Goal: Task Accomplishment & Management: Use online tool/utility

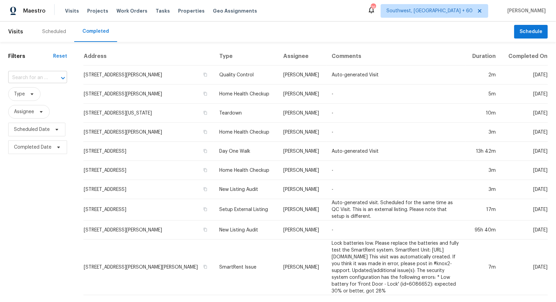
click at [32, 75] on input "text" at bounding box center [28, 78] width 40 height 11
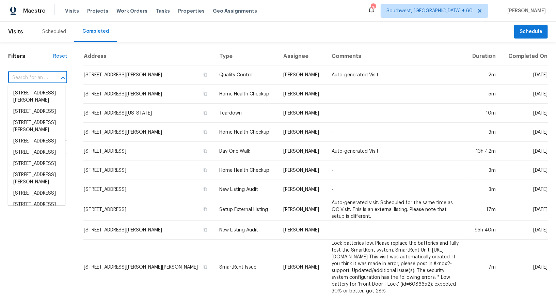
paste input "[STREET_ADDRESS][PERSON_NAME]"
type input "4001 Cool Water Cv, McDonough, GA 30253"
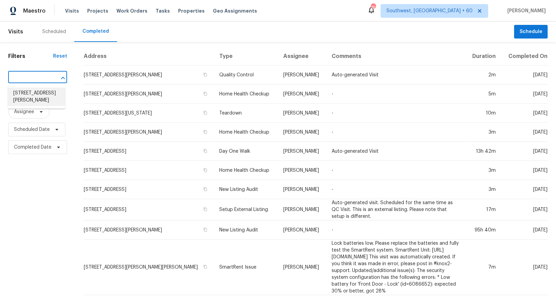
click at [42, 106] on li "4001 Cool Water Cv, McDonough, GA 30253" at bounding box center [37, 97] width 58 height 18
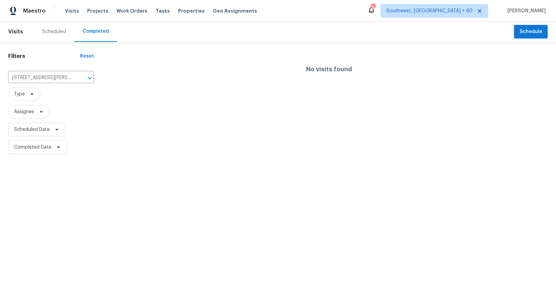
click at [183, 66] on div "No visits found" at bounding box center [329, 69] width 454 height 44
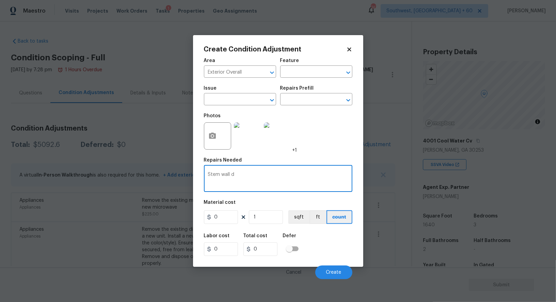
scroll to position [82, 0]
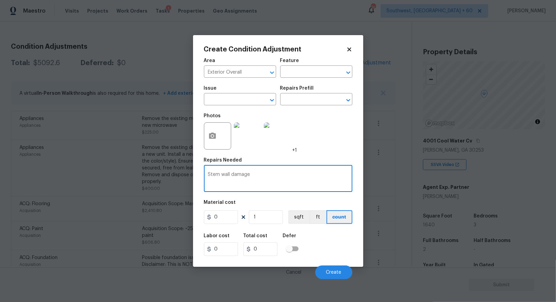
type textarea "Stem wall damage"
click at [229, 222] on input "0" at bounding box center [221, 217] width 34 height 14
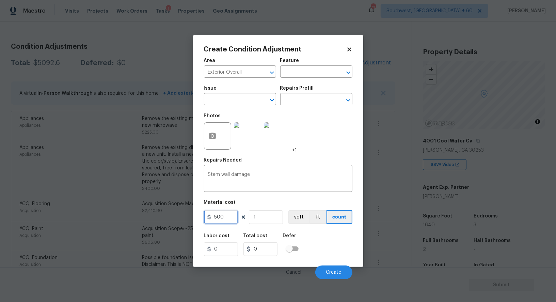
type input "500"
click at [269, 250] on input "0" at bounding box center [261, 249] width 34 height 14
type input "500"
click at [344, 266] on button "Create" at bounding box center [333, 272] width 37 height 14
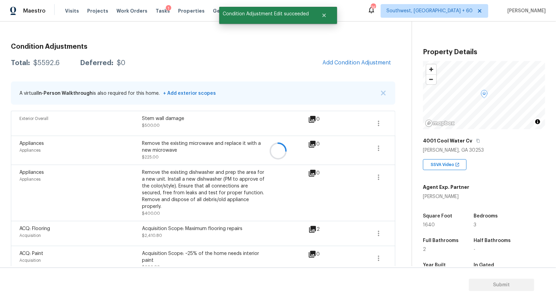
click at [374, 55] on div at bounding box center [278, 151] width 556 height 302
click at [341, 60] on span "Add Condition Adjustment" at bounding box center [357, 63] width 69 height 6
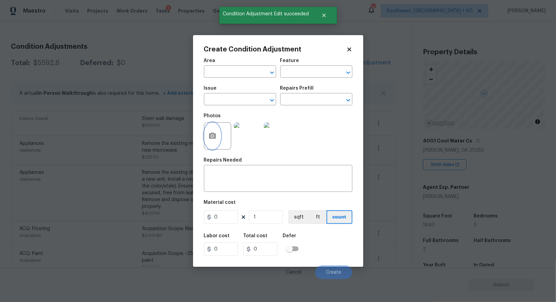
click at [215, 135] on icon "button" at bounding box center [212, 135] width 7 height 6
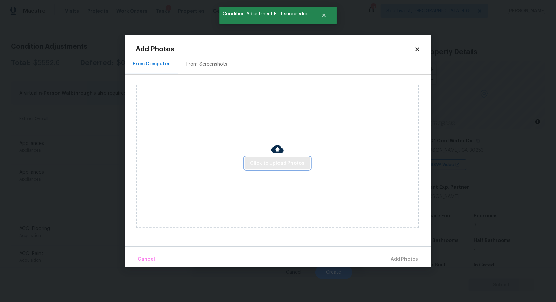
click at [266, 166] on span "Click to Upload Photos" at bounding box center [277, 163] width 54 height 9
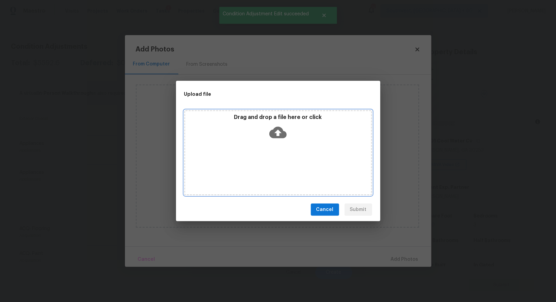
click at [278, 137] on icon at bounding box center [277, 133] width 17 height 12
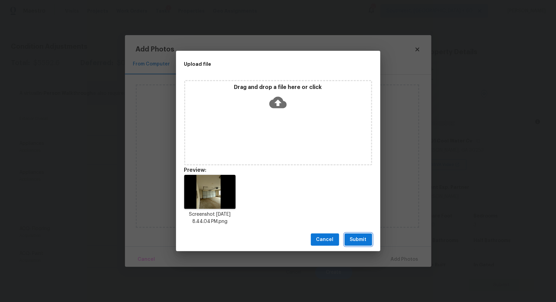
click at [365, 241] on span "Submit" at bounding box center [358, 239] width 17 height 9
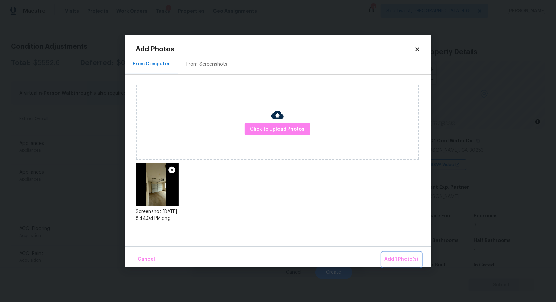
click at [411, 258] on span "Add 1 Photo(s)" at bounding box center [402, 259] width 34 height 9
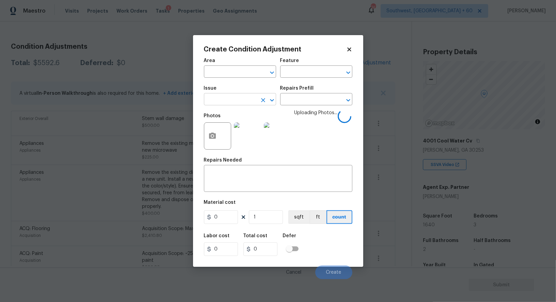
click at [229, 101] on input "text" at bounding box center [230, 100] width 53 height 11
type input "wall"
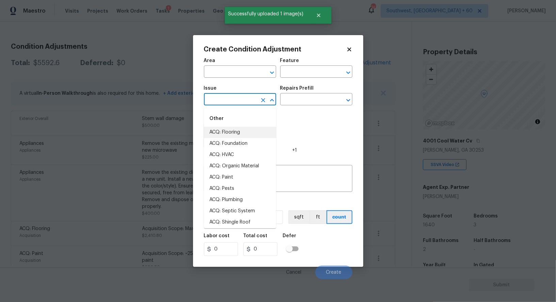
click at [229, 98] on input "text" at bounding box center [230, 100] width 53 height 11
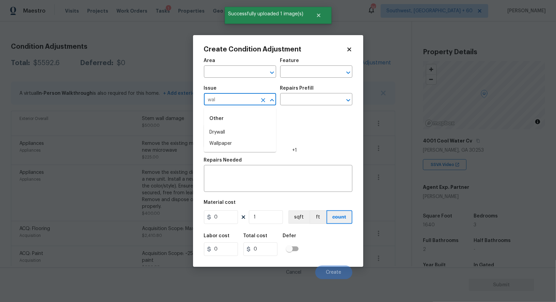
type input "wall"
click at [229, 99] on input "text" at bounding box center [230, 100] width 53 height 11
click at [224, 135] on li "Drywall" at bounding box center [240, 132] width 72 height 11
type input "Drywall"
click at [308, 101] on input "text" at bounding box center [306, 100] width 53 height 11
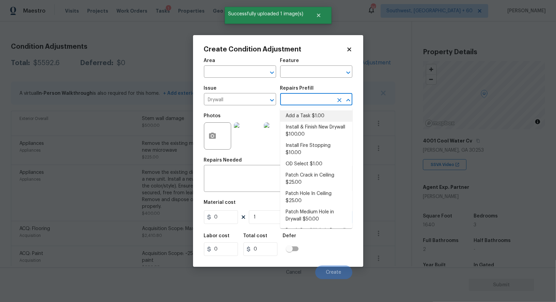
click at [308, 130] on li "Install & Finish New Drywall $100.00" at bounding box center [316, 131] width 72 height 18
type input "Walls and Ceiling"
type textarea "Remove the existing damaged drywall and replace with new. Ensure that the new d…"
type input "100"
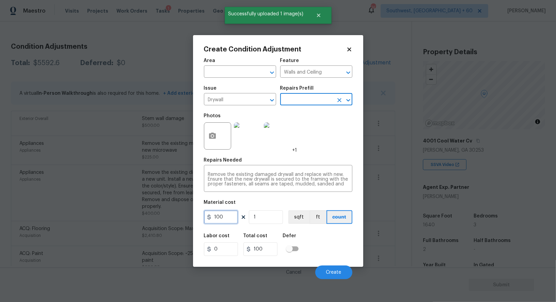
click at [221, 217] on input "100" at bounding box center [221, 217] width 34 height 14
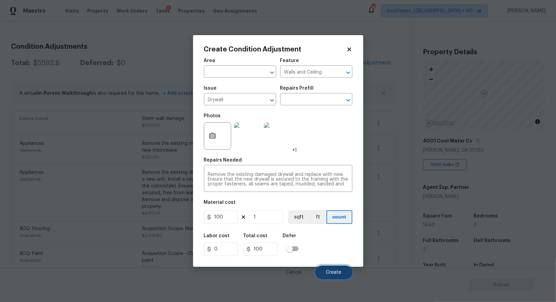
click at [333, 272] on span "Create" at bounding box center [333, 272] width 15 height 5
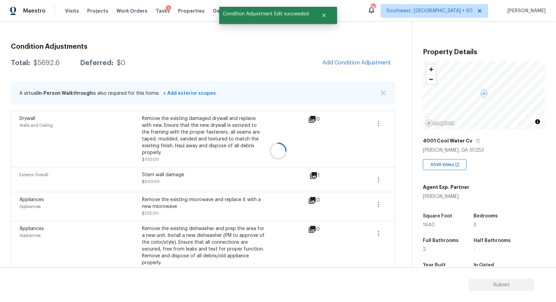
click at [29, 61] on div "Total: $5692.6 Deferred: $0" at bounding box center [68, 63] width 114 height 7
click at [38, 61] on div "$5692.6" at bounding box center [46, 63] width 26 height 7
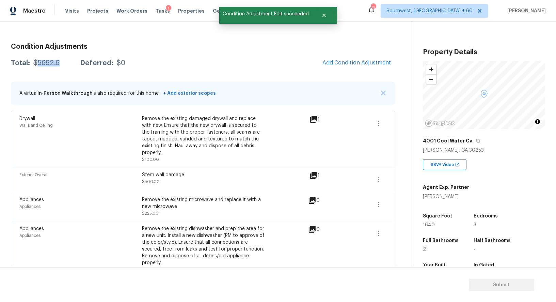
click at [38, 61] on div "$5692.6" at bounding box center [46, 63] width 26 height 7
copy div "$5692.6"
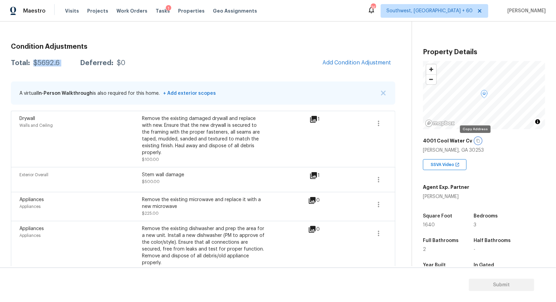
click at [477, 140] on button "button" at bounding box center [478, 141] width 6 height 6
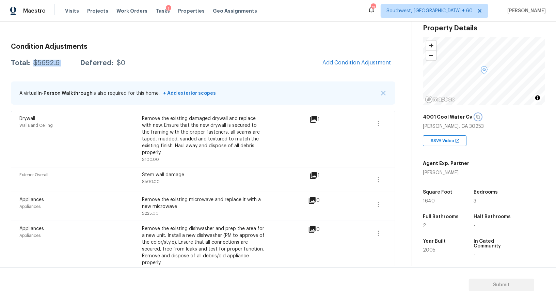
scroll to position [30, 0]
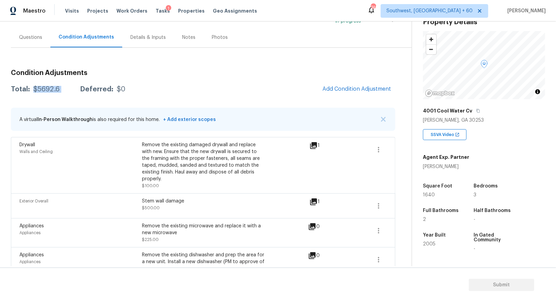
click at [36, 36] on div "Questions" at bounding box center [30, 37] width 23 height 7
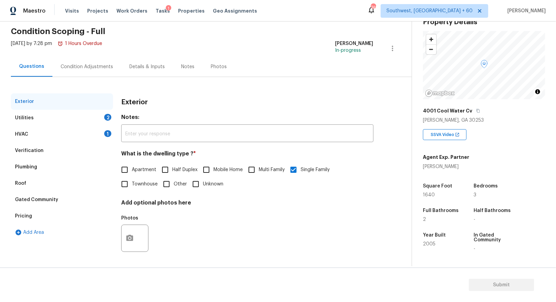
click at [58, 130] on div "HVAC 1" at bounding box center [62, 134] width 102 height 16
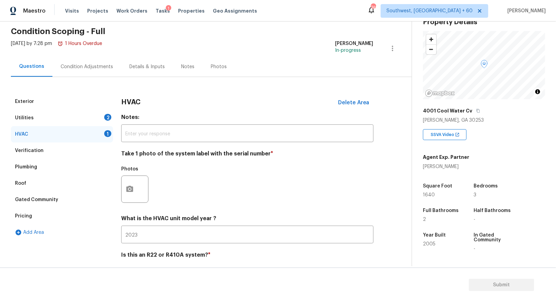
scroll to position [49, 0]
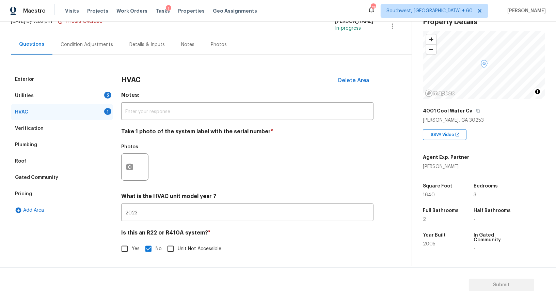
click at [143, 168] on div at bounding box center [134, 166] width 27 height 27
click at [130, 168] on icon "button" at bounding box center [129, 166] width 7 height 6
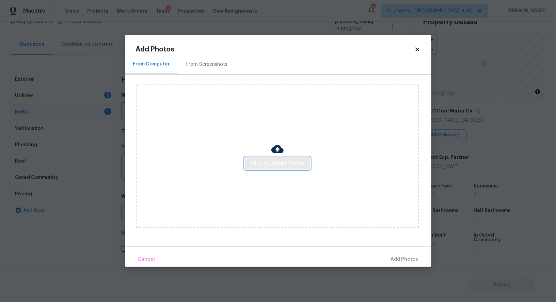
click at [259, 165] on span "Click to Upload Photos" at bounding box center [277, 163] width 54 height 9
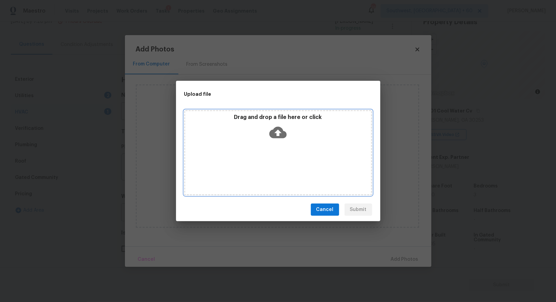
click at [280, 129] on icon at bounding box center [277, 133] width 17 height 12
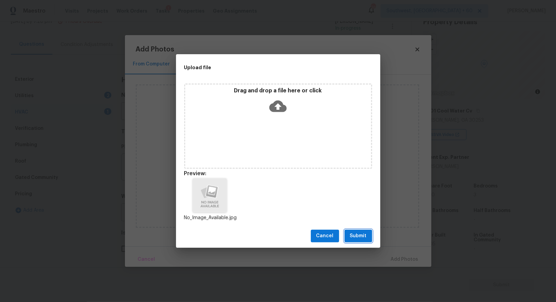
click at [359, 239] on span "Submit" at bounding box center [358, 236] width 17 height 9
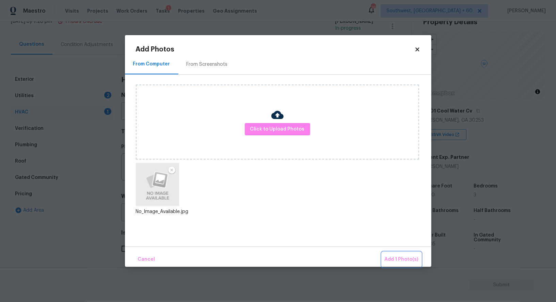
click at [401, 257] on span "Add 1 Photo(s)" at bounding box center [402, 259] width 34 height 9
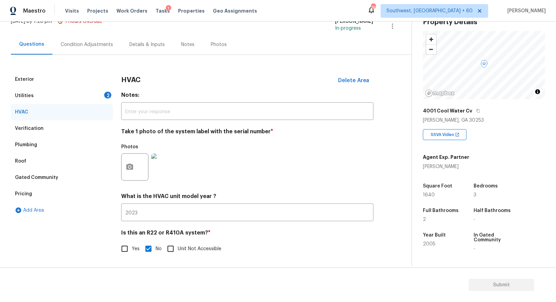
click at [100, 96] on div "Utilities 2" at bounding box center [62, 96] width 102 height 16
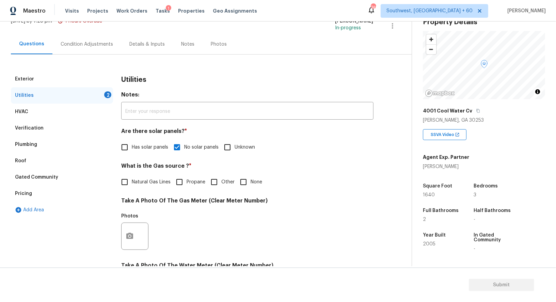
click at [139, 188] on label "Natural Gas Lines" at bounding box center [144, 182] width 53 height 14
click at [132, 188] on input "Natural Gas Lines" at bounding box center [125, 182] width 14 height 14
click at [139, 188] on label "Natural Gas Lines" at bounding box center [144, 182] width 53 height 14
click at [132, 188] on input "Natural Gas Lines" at bounding box center [125, 182] width 14 height 14
click at [131, 183] on input "Natural Gas Lines" at bounding box center [125, 182] width 14 height 14
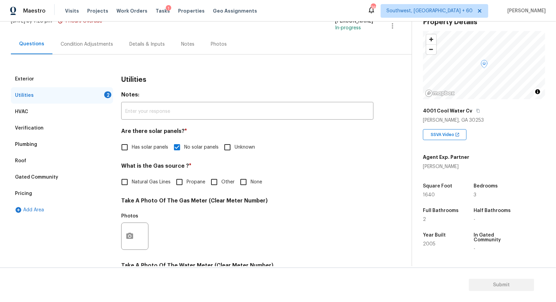
checkbox input "true"
click at [128, 230] on button "button" at bounding box center [130, 236] width 16 height 27
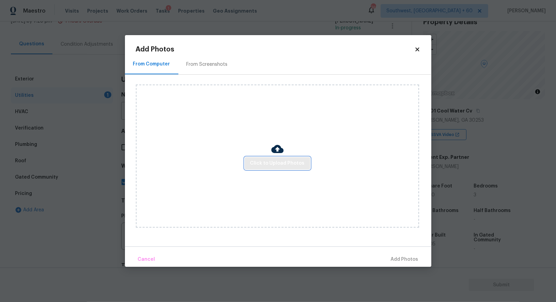
click at [271, 167] on button "Click to Upload Photos" at bounding box center [277, 163] width 65 height 13
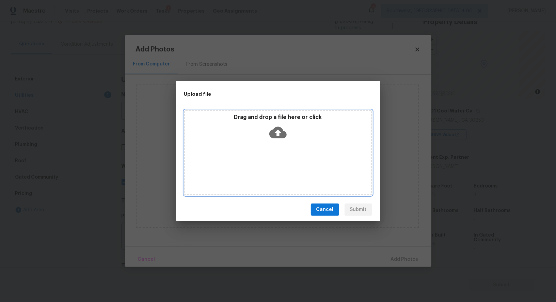
click at [274, 131] on icon at bounding box center [277, 133] width 17 height 12
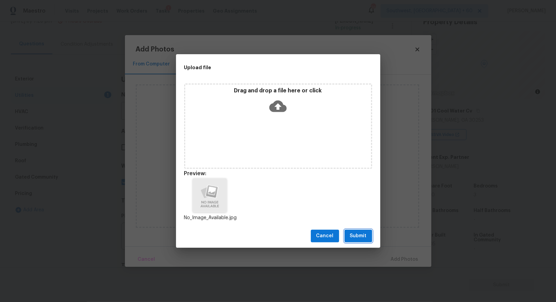
click at [355, 238] on span "Submit" at bounding box center [358, 236] width 17 height 9
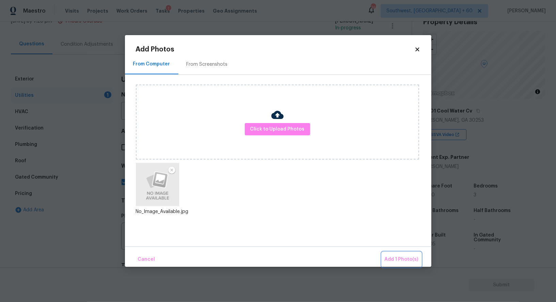
click at [392, 258] on span "Add 1 Photo(s)" at bounding box center [402, 259] width 34 height 9
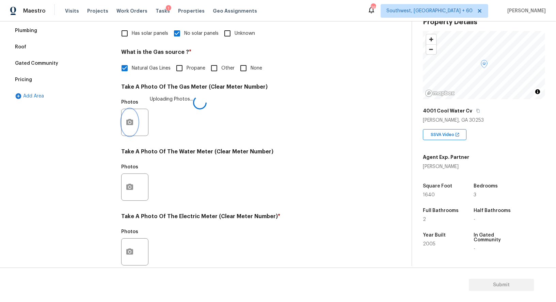
scroll to position [172, 0]
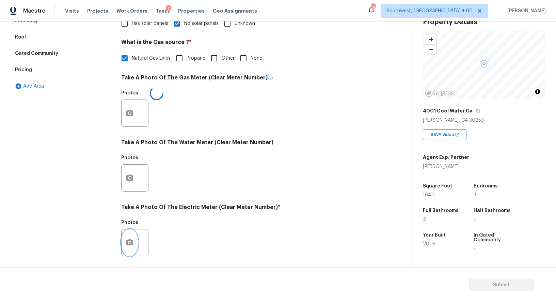
click at [131, 240] on icon "button" at bounding box center [129, 242] width 7 height 6
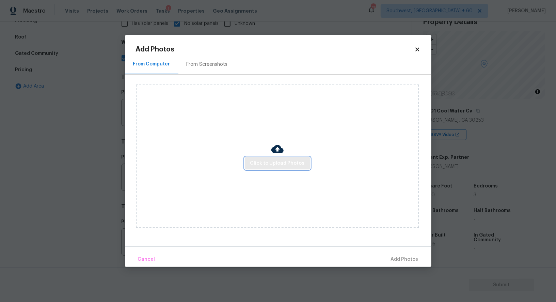
click at [265, 168] on button "Click to Upload Photos" at bounding box center [277, 163] width 65 height 13
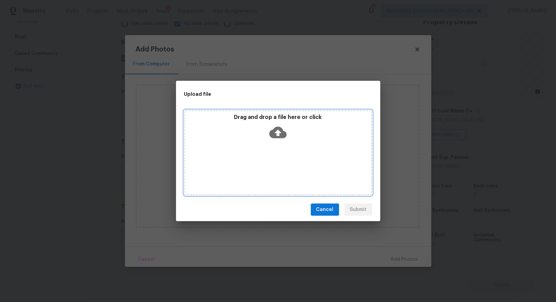
click at [280, 139] on icon at bounding box center [277, 132] width 17 height 17
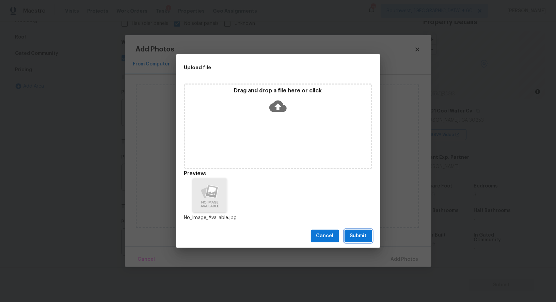
click at [363, 238] on span "Submit" at bounding box center [358, 236] width 17 height 9
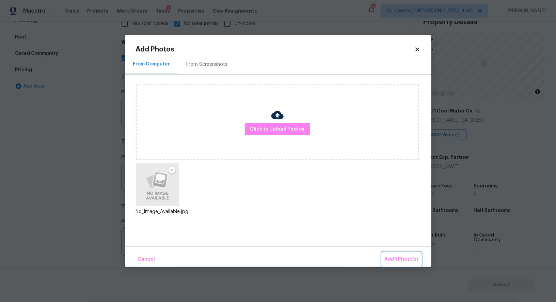
click at [411, 260] on span "Add 1 Photo(s)" at bounding box center [402, 259] width 34 height 9
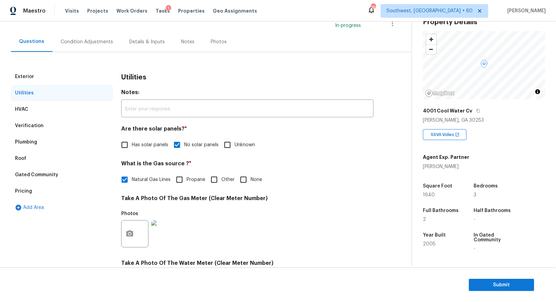
scroll to position [0, 0]
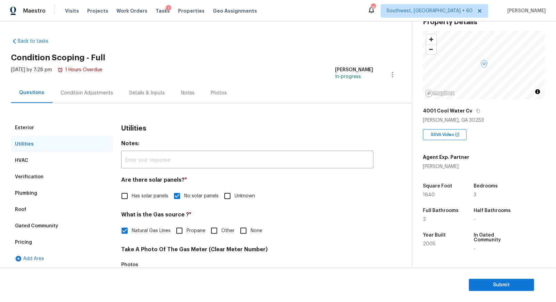
click at [84, 96] on div "Condition Adjustments" at bounding box center [87, 93] width 52 height 7
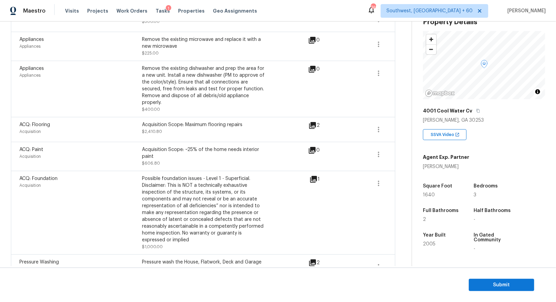
scroll to position [239, 0]
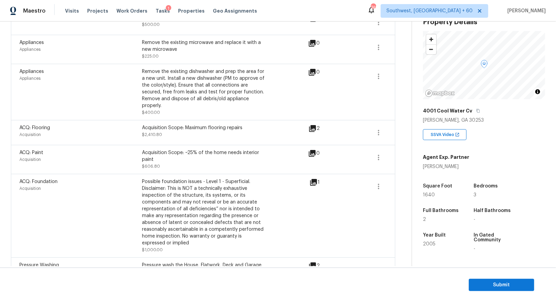
click at [384, 149] on span at bounding box center [379, 157] width 16 height 16
click at [407, 143] on link "Edit" at bounding box center [418, 148] width 58 height 10
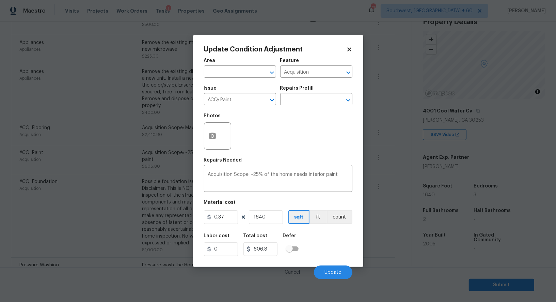
click at [396, 187] on body "Maestro Visits Projects Work Orders Tasks 1 Properties Geo Assignments 746 Sout…" at bounding box center [278, 151] width 556 height 302
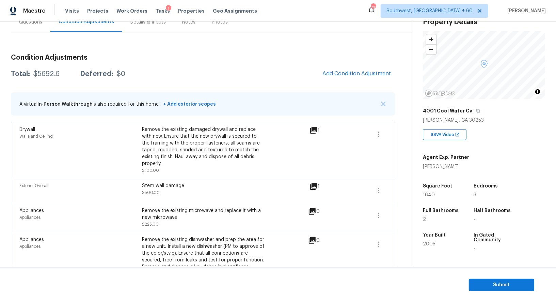
scroll to position [64, 0]
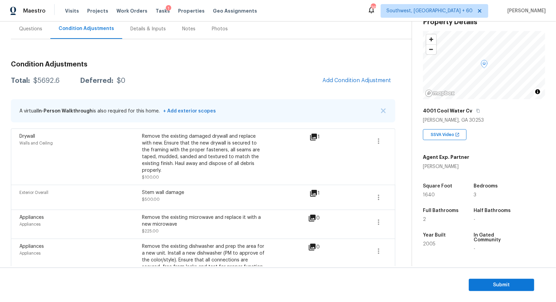
click at [37, 36] on div "Questions" at bounding box center [31, 29] width 40 height 20
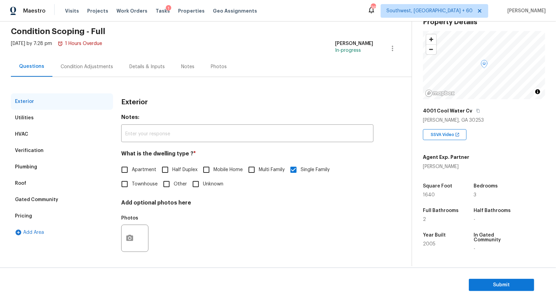
scroll to position [26, 0]
click at [78, 61] on div "Condition Adjustments" at bounding box center [86, 67] width 69 height 20
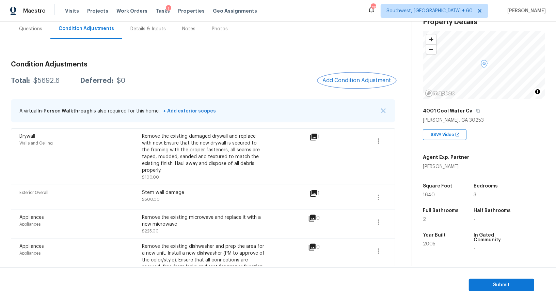
click at [348, 78] on span "Add Condition Adjustment" at bounding box center [357, 80] width 69 height 6
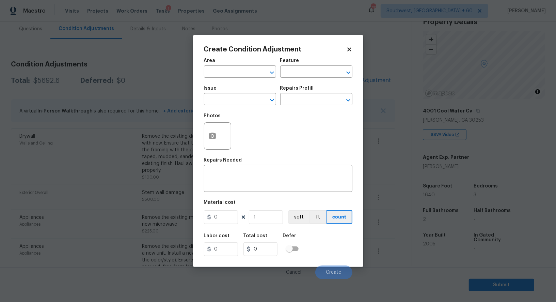
click at [221, 138] on div at bounding box center [217, 135] width 27 height 27
click at [210, 138] on icon "button" at bounding box center [212, 135] width 7 height 6
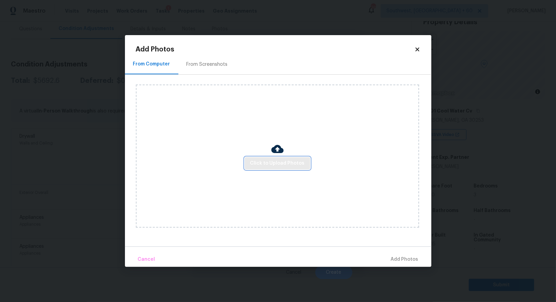
click at [271, 160] on span "Click to Upload Photos" at bounding box center [277, 163] width 54 height 9
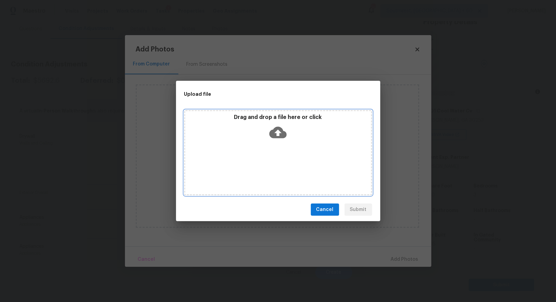
click at [274, 135] on icon at bounding box center [277, 133] width 17 height 12
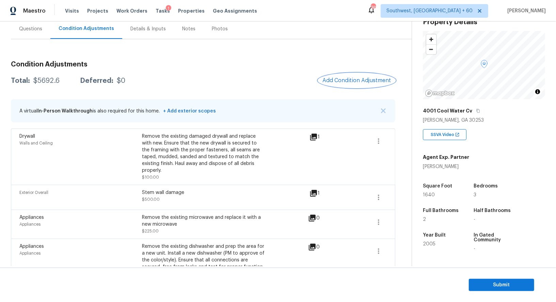
click at [352, 81] on span "Add Condition Adjustment" at bounding box center [357, 80] width 69 height 6
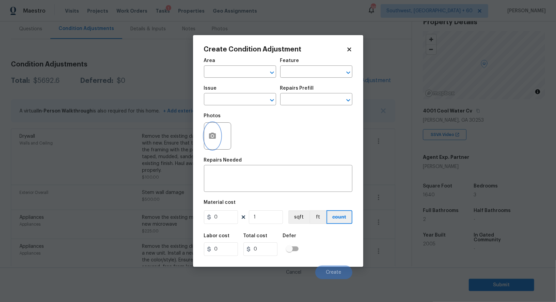
click at [209, 140] on icon "button" at bounding box center [212, 136] width 8 height 8
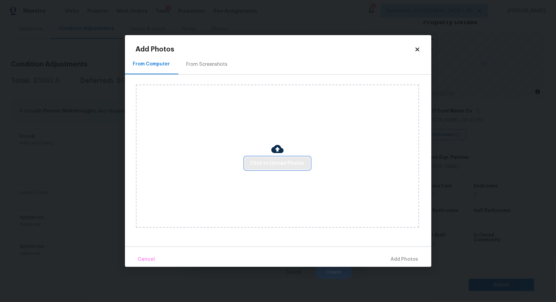
click at [292, 165] on span "Click to Upload Photos" at bounding box center [277, 163] width 54 height 9
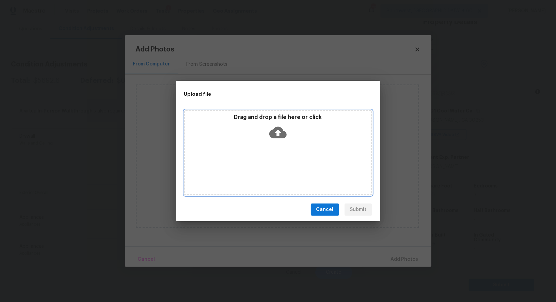
click at [285, 129] on icon at bounding box center [277, 132] width 17 height 17
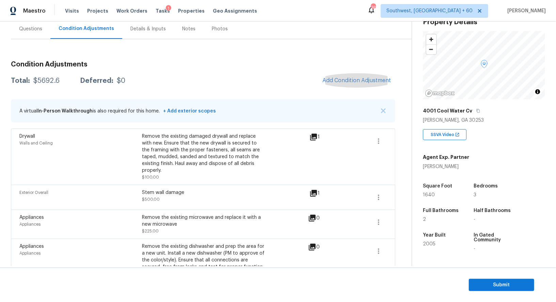
click at [192, 56] on div "Condition Adjustments Total: $5692.6 Deferred: $0 Add Condition Adjustment A vi…" at bounding box center [203, 290] width 385 height 469
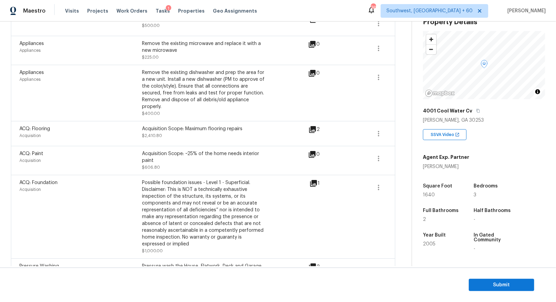
scroll to position [234, 0]
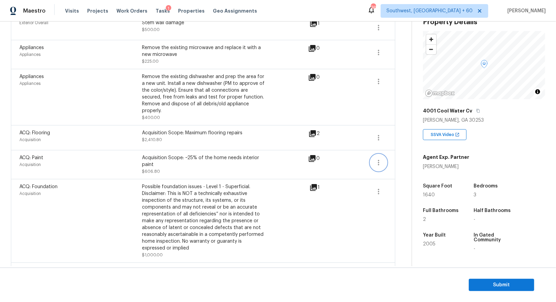
click at [381, 161] on button "button" at bounding box center [379, 162] width 16 height 16
click at [400, 155] on div "Edit" at bounding box center [417, 153] width 53 height 7
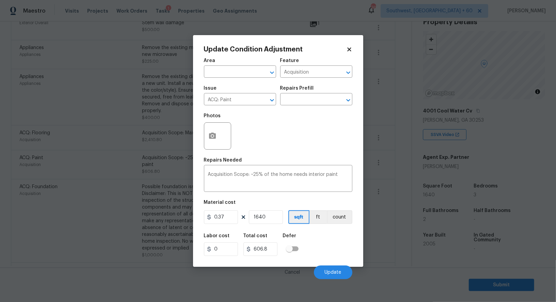
click at [400, 173] on body "Maestro Visits Projects Work Orders Tasks 1 Properties Geo Assignments 745 Sout…" at bounding box center [278, 151] width 556 height 302
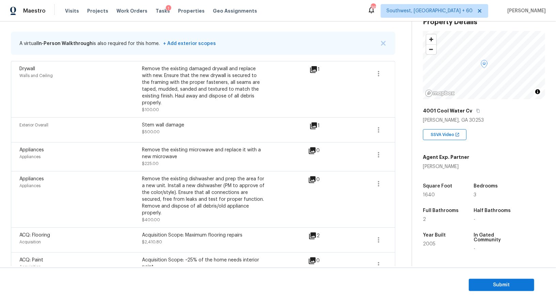
scroll to position [94, 0]
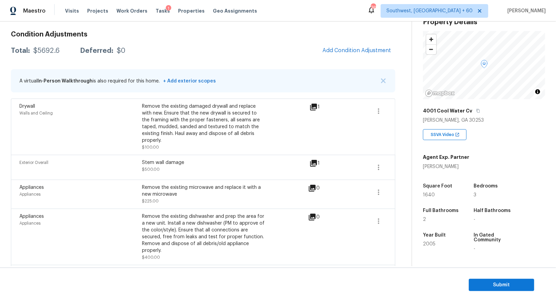
click at [53, 59] on div "Condition Adjustments Total: $5692.6 Deferred: $0 Add Condition Adjustment A vi…" at bounding box center [203, 260] width 385 height 469
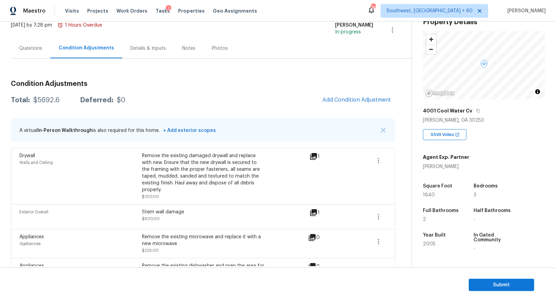
click at [37, 46] on div "Questions" at bounding box center [30, 48] width 23 height 7
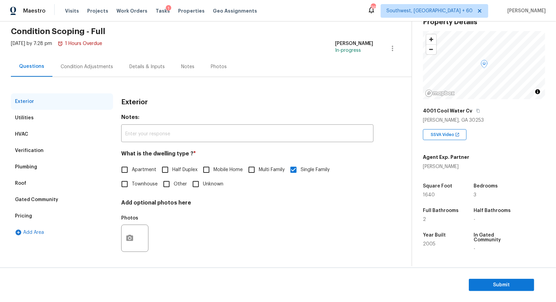
click at [45, 152] on div "Verification" at bounding box center [62, 150] width 102 height 16
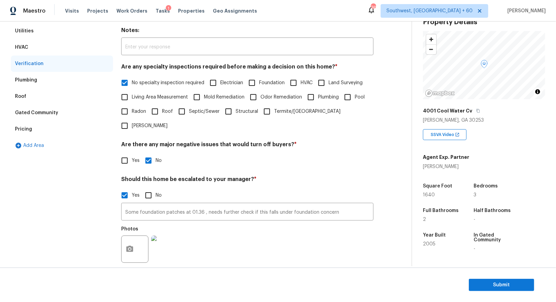
scroll to position [126, 0]
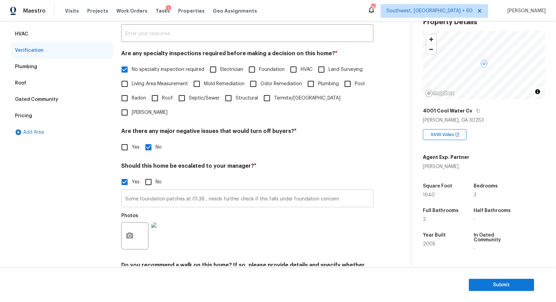
click at [227, 191] on input "Some foundation patches at 01.36 , needs further check if this falls under foun…" at bounding box center [247, 199] width 252 height 16
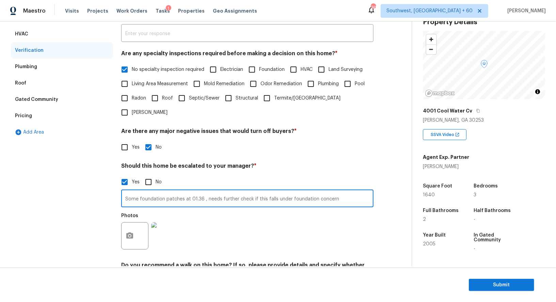
click at [227, 191] on input "Some foundation patches at 01.36 , needs further check if this falls under foun…" at bounding box center [247, 199] width 252 height 16
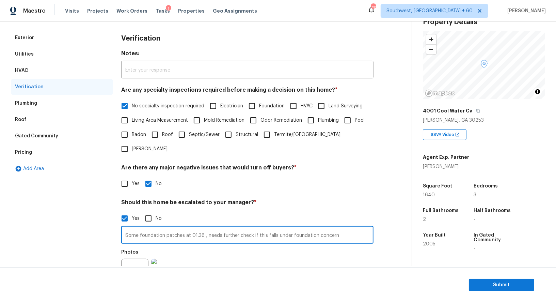
scroll to position [18, 0]
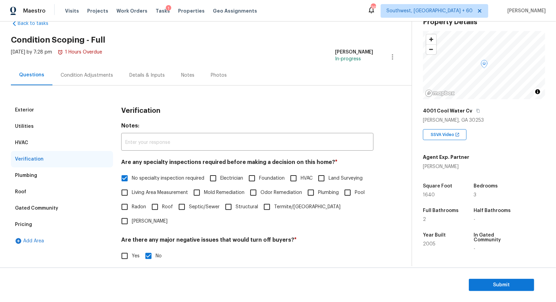
click at [86, 76] on div "Condition Adjustments" at bounding box center [87, 75] width 52 height 7
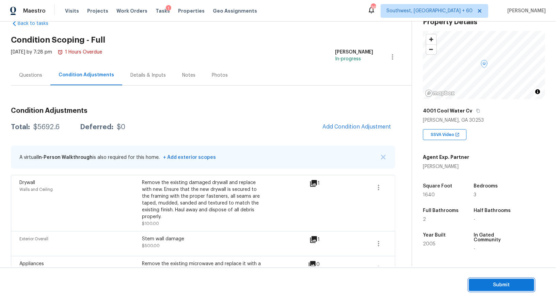
click at [508, 282] on span "Submit" at bounding box center [501, 285] width 54 height 9
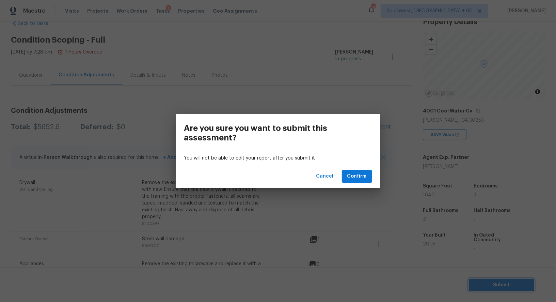
click at [314, 209] on div "Are you sure you want to submit this assessment? You will not be able to edit y…" at bounding box center [278, 151] width 556 height 302
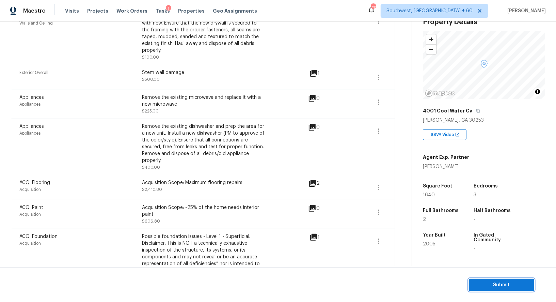
scroll to position [185, 0]
click at [380, 182] on icon "button" at bounding box center [379, 186] width 8 height 8
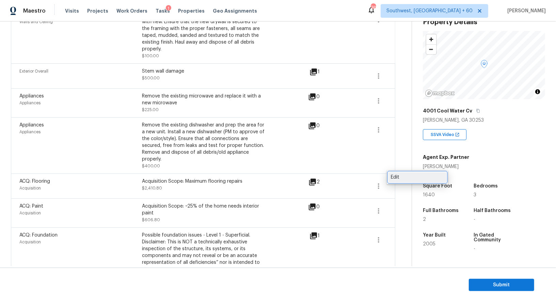
click at [398, 177] on div "Edit" at bounding box center [417, 177] width 53 height 7
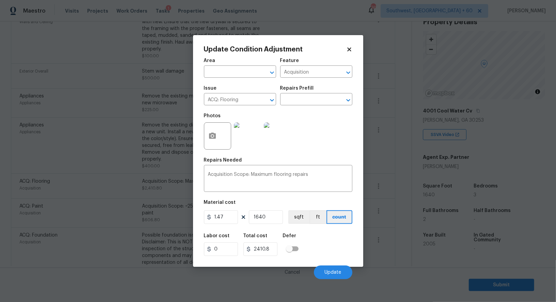
click at [396, 206] on body "Maestro Visits Projects Work Orders Tasks 1 Properties Geo Assignments 745 Sout…" at bounding box center [278, 151] width 556 height 302
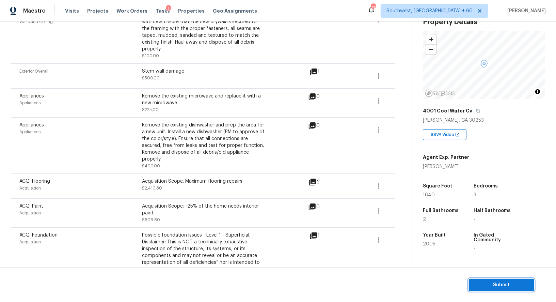
click at [496, 290] on button "Submit" at bounding box center [501, 285] width 65 height 13
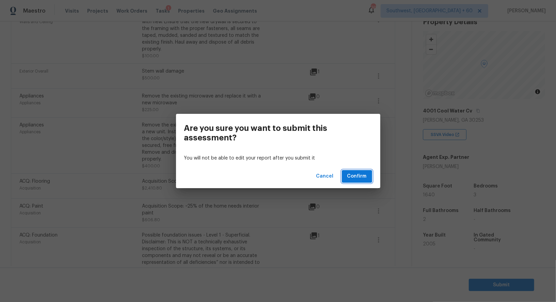
click at [355, 171] on button "Confirm" at bounding box center [357, 176] width 30 height 13
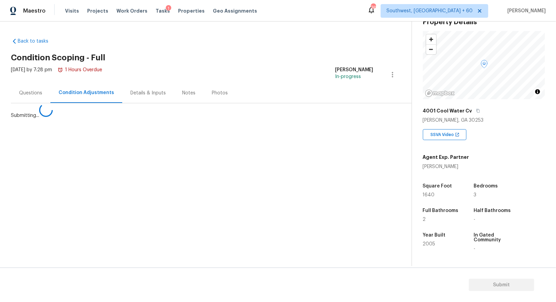
scroll to position [0, 0]
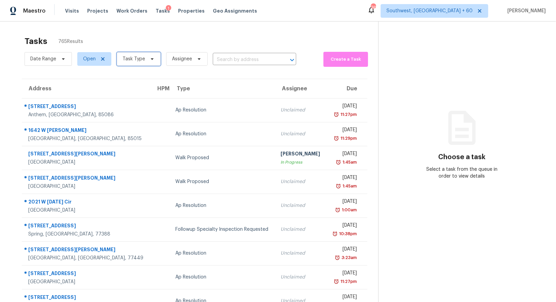
click at [129, 62] on span "Task Type" at bounding box center [134, 59] width 22 height 7
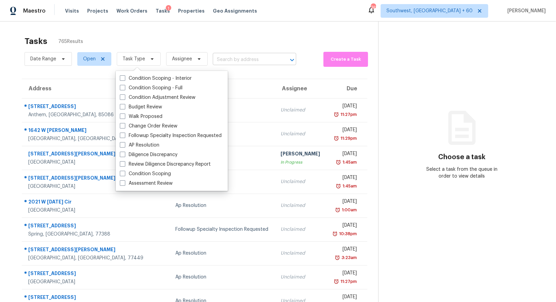
click at [218, 59] on input "text" at bounding box center [245, 59] width 64 height 11
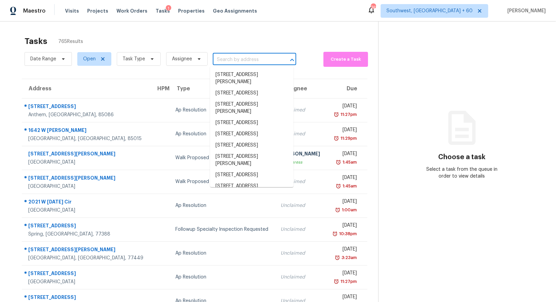
paste input "6244 Spoonbill Dr, New Port Richey, FL 34652"
type input "6244 Spoonbill Dr, New Port Richey, FL 34652"
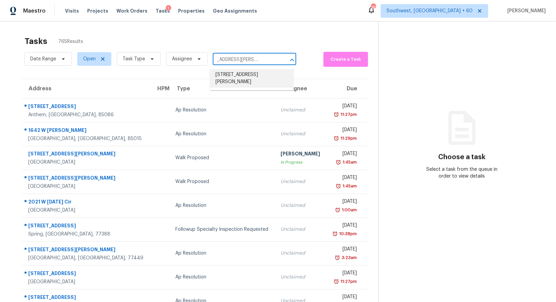
click at [230, 78] on li "6244 Spoonbill Dr, New Port Richey, FL 34652" at bounding box center [251, 78] width 83 height 18
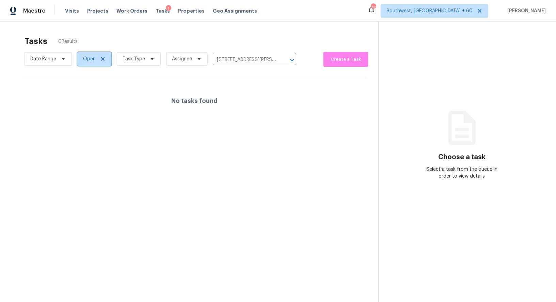
click at [86, 59] on span "Open" at bounding box center [89, 59] width 13 height 7
click at [93, 98] on label "Blocked" at bounding box center [94, 97] width 27 height 7
click at [85, 98] on input "Blocked" at bounding box center [83, 96] width 4 height 4
checkbox input "true"
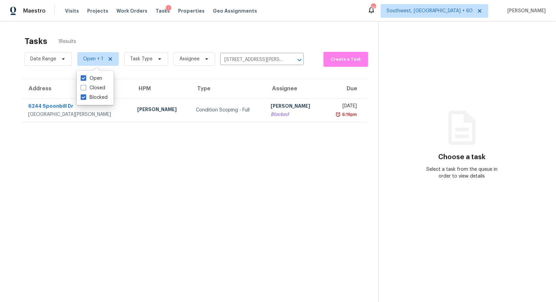
click at [240, 118] on td "Condition Scoping - Full" at bounding box center [227, 110] width 75 height 24
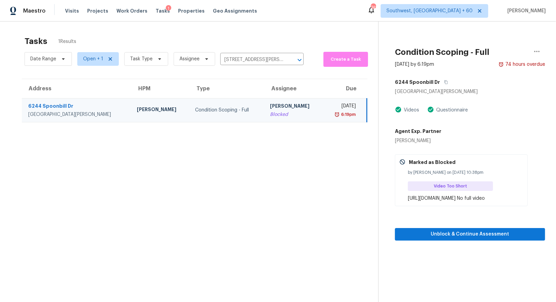
click at [446, 82] on div "6244 Spoonbill Dr" at bounding box center [470, 82] width 150 height 12
click at [444, 81] on icon "button" at bounding box center [445, 82] width 3 height 4
click at [479, 238] on span "Unblock & Continue Assessment" at bounding box center [470, 234] width 139 height 9
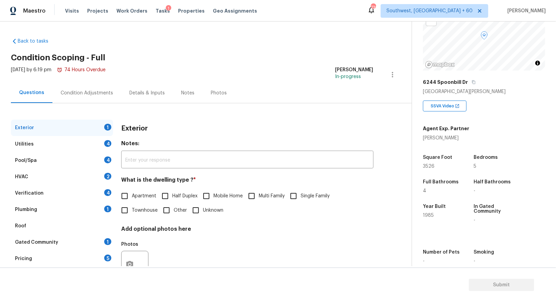
scroll to position [26, 0]
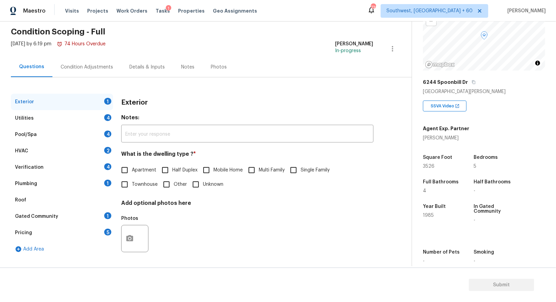
click at [294, 168] on input "Single Family" at bounding box center [293, 170] width 14 height 14
checkbox input "true"
click at [84, 112] on div "Utilities 4" at bounding box center [62, 118] width 102 height 16
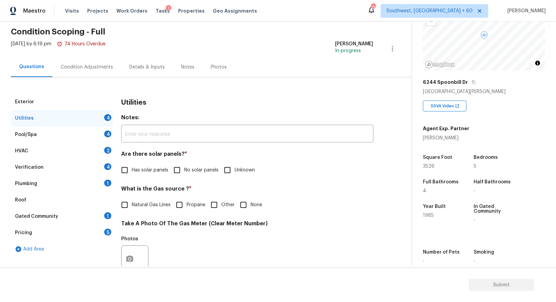
click at [191, 169] on span "No solar panels" at bounding box center [201, 170] width 34 height 7
click at [184, 169] on input "No solar panels" at bounding box center [177, 170] width 14 height 14
checkbox input "true"
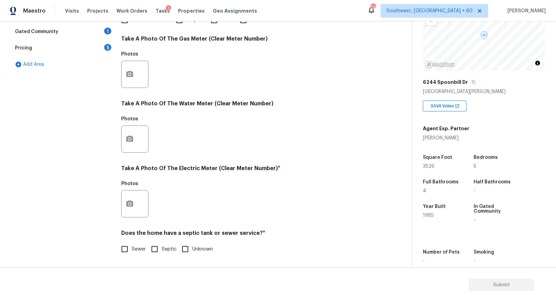
click at [133, 251] on span "Sewer" at bounding box center [139, 249] width 14 height 7
click at [132, 251] on input "Sewer" at bounding box center [125, 249] width 14 height 14
checkbox input "true"
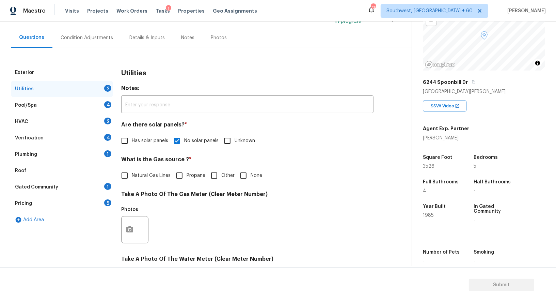
click at [98, 106] on div "Pool/Spa 4" at bounding box center [62, 105] width 102 height 16
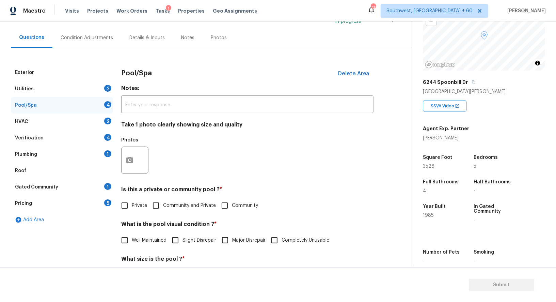
click at [95, 124] on div "HVAC 2" at bounding box center [62, 121] width 102 height 16
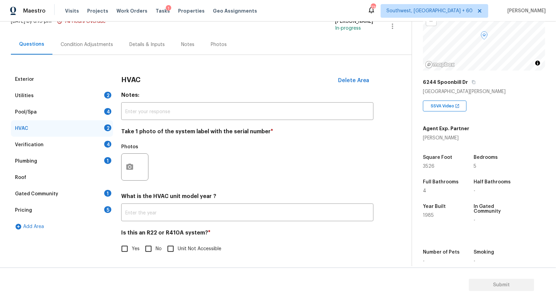
scroll to position [48, 0]
click at [177, 214] on input "text" at bounding box center [247, 213] width 252 height 16
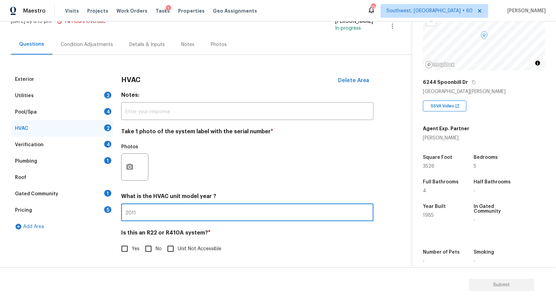
type input "2011"
click at [143, 248] on input "No" at bounding box center [148, 248] width 14 height 14
checkbox input "true"
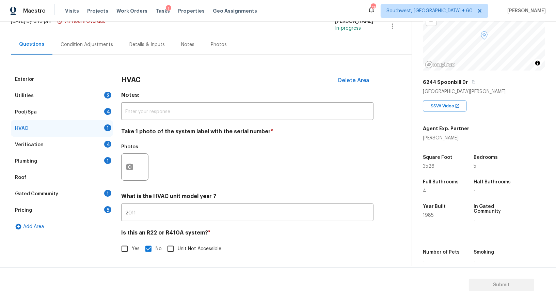
click at [90, 142] on div "Verification 4" at bounding box center [62, 145] width 102 height 16
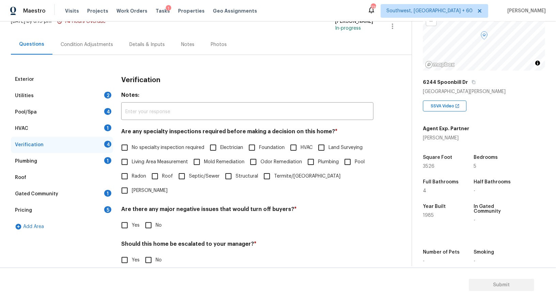
click at [142, 148] on span "No specialty inspection required" at bounding box center [168, 147] width 73 height 7
click at [132, 148] on input "No specialty inspection required" at bounding box center [125, 147] width 14 height 14
checkbox input "true"
click at [144, 206] on div "Are there any major negative issues that would turn off buyers? * Yes No" at bounding box center [247, 219] width 252 height 27
click at [146, 218] on input "No" at bounding box center [148, 225] width 14 height 14
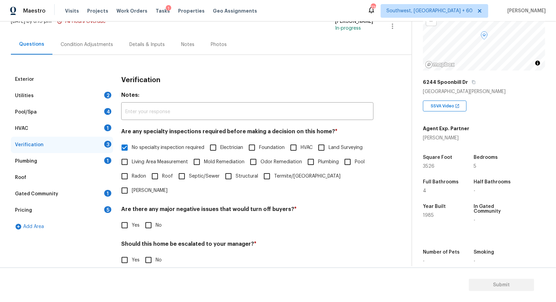
checkbox input "true"
click at [147, 253] on input "No" at bounding box center [148, 260] width 14 height 14
checkbox input "true"
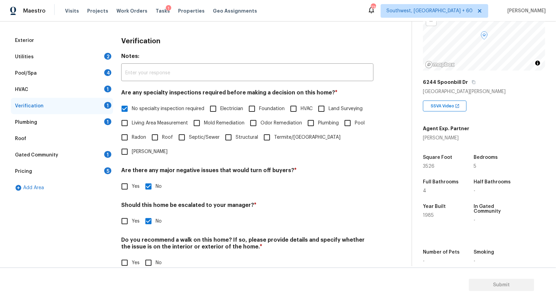
scroll to position [87, 0]
click at [151, 256] on input "No" at bounding box center [148, 263] width 14 height 14
checkbox input "true"
click at [87, 121] on div "Plumbing 1" at bounding box center [62, 122] width 102 height 16
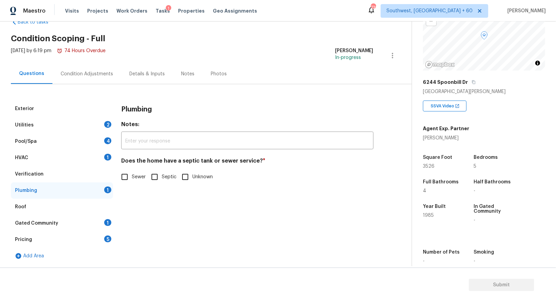
scroll to position [19, 0]
click at [124, 175] on input "Sewer" at bounding box center [125, 177] width 14 height 14
checkbox input "true"
click at [105, 219] on div "Gated Community 1" at bounding box center [62, 223] width 102 height 16
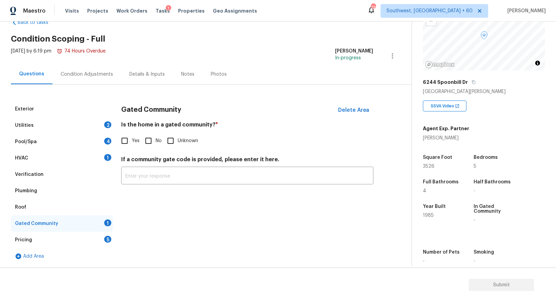
click at [153, 144] on input "No" at bounding box center [148, 141] width 14 height 14
checkbox input "true"
click at [97, 240] on div "Pricing 5" at bounding box center [62, 240] width 102 height 16
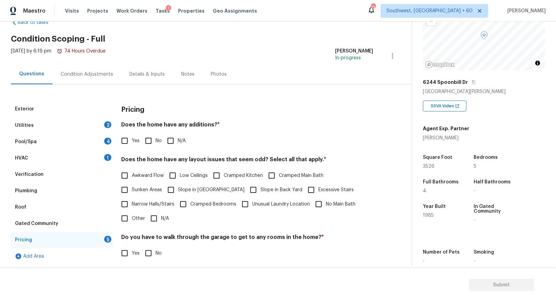
click at [157, 149] on div "Pricing Does the home have any additions? * Yes No N/A Does the home have any l…" at bounding box center [247, 219] width 252 height 237
click at [142, 137] on input "No" at bounding box center [148, 141] width 14 height 14
checkbox input "true"
click at [157, 248] on label "No" at bounding box center [151, 254] width 20 height 14
click at [156, 248] on input "No" at bounding box center [148, 254] width 14 height 14
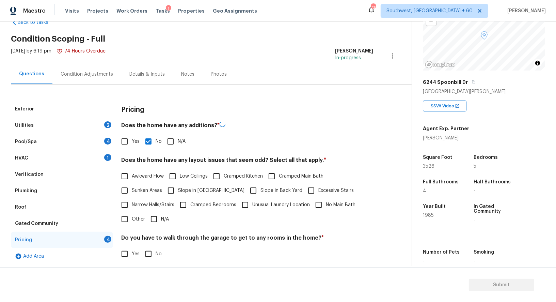
checkbox input "true"
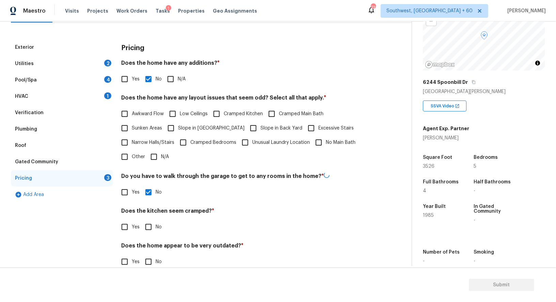
scroll to position [92, 0]
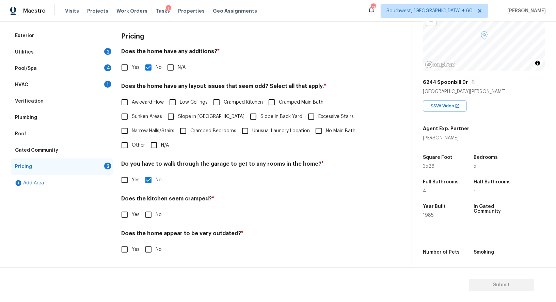
click at [155, 218] on input "No" at bounding box center [148, 214] width 14 height 14
checkbox input "true"
click at [151, 253] on input "No" at bounding box center [148, 250] width 14 height 14
checkbox input "true"
click at [157, 144] on input "N/A" at bounding box center [154, 145] width 14 height 14
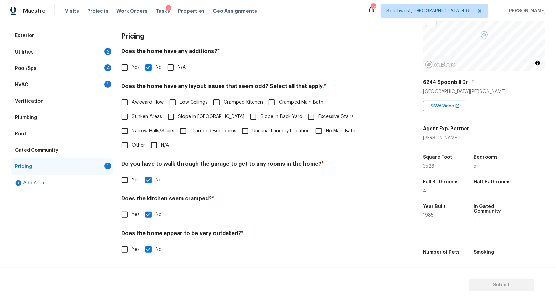
checkbox input "true"
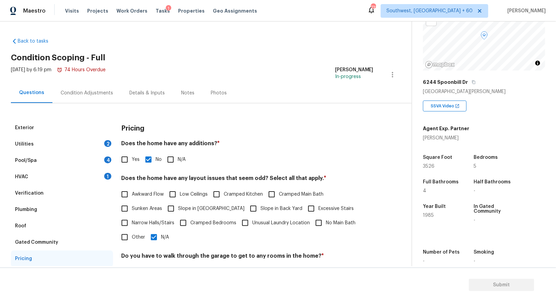
click at [91, 91] on div "Condition Adjustments" at bounding box center [87, 93] width 52 height 7
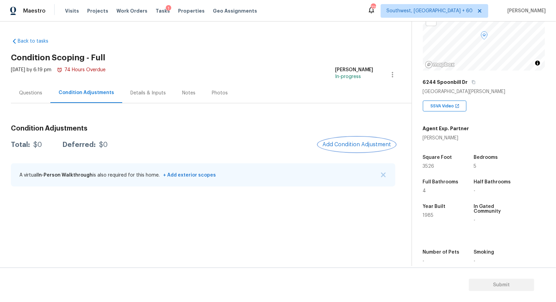
click at [352, 151] on button "Add Condition Adjustment" at bounding box center [356, 144] width 77 height 14
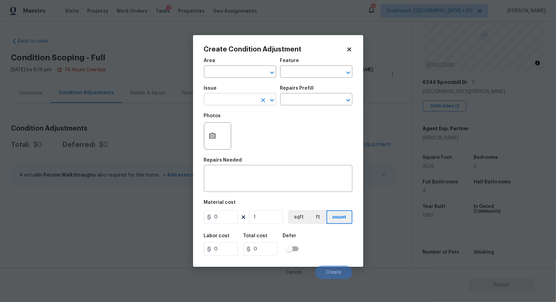
click at [220, 98] on input "text" at bounding box center [230, 100] width 53 height 11
click at [251, 130] on li "Landscape Package" at bounding box center [240, 132] width 72 height 11
type input "Landscape Package"
click at [313, 102] on input "text" at bounding box center [306, 100] width 53 height 11
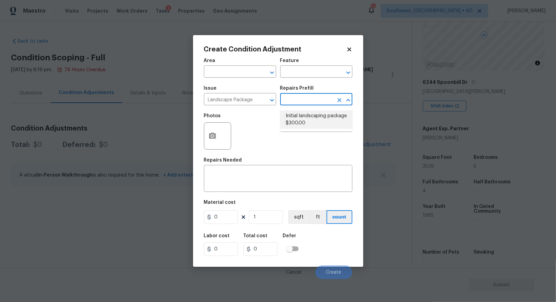
click at [313, 117] on li "Initial landscaping package $300.00" at bounding box center [316, 119] width 72 height 18
type input "Home Readiness Packages"
type textarea "Mowing of grass up to 6" in height. Mow, edge along driveways & sidewalks, trim…"
type input "300"
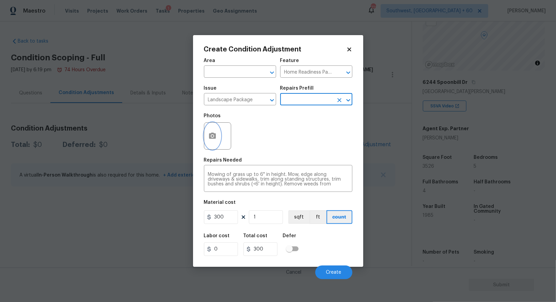
click at [219, 136] on button "button" at bounding box center [212, 136] width 16 height 27
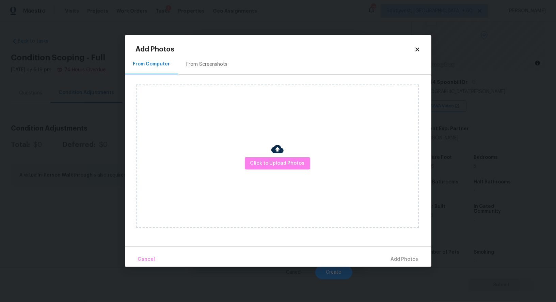
click at [218, 60] on div "From Screenshots" at bounding box center [207, 64] width 58 height 20
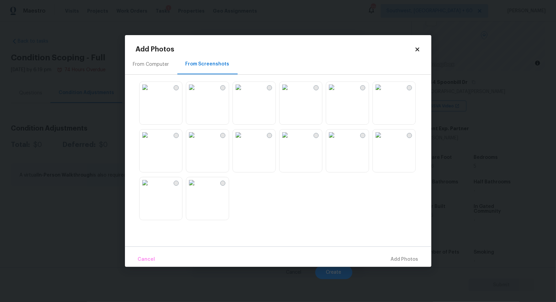
click at [143, 69] on div "From Computer" at bounding box center [151, 64] width 52 height 20
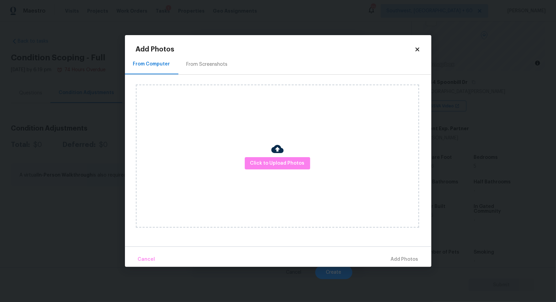
click at [419, 52] on icon at bounding box center [418, 49] width 6 height 6
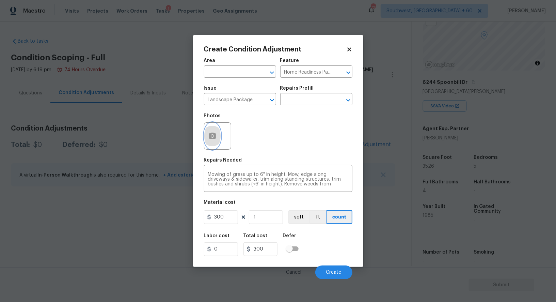
click at [219, 139] on button "button" at bounding box center [212, 136] width 16 height 27
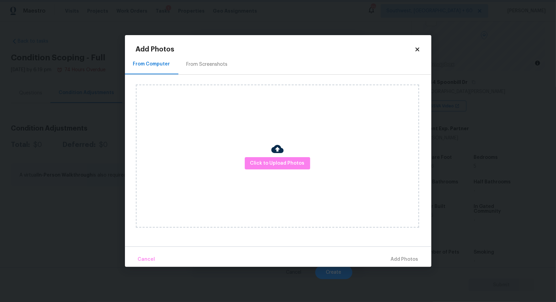
click at [465, 276] on body "Maestro Visits Projects Work Orders Tasks 1 Properties Geo Assignments 726 Sout…" at bounding box center [278, 151] width 556 height 302
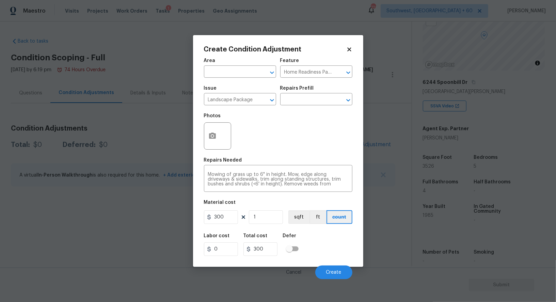
click at [218, 147] on div at bounding box center [217, 135] width 27 height 27
click at [216, 138] on icon "button" at bounding box center [212, 136] width 8 height 8
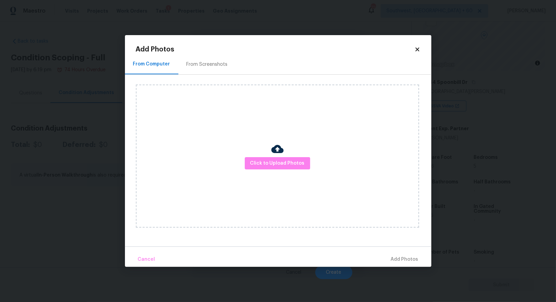
click at [281, 155] on div at bounding box center [277, 150] width 12 height 14
click at [280, 161] on span "Click to Upload Photos" at bounding box center [277, 163] width 54 height 9
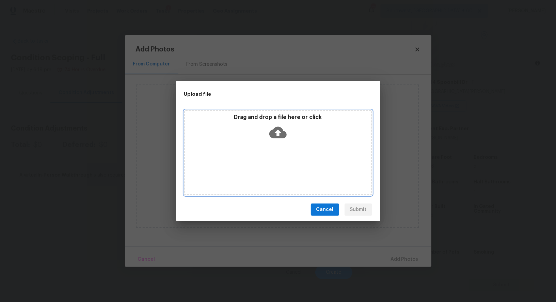
click at [279, 135] on icon at bounding box center [277, 132] width 17 height 17
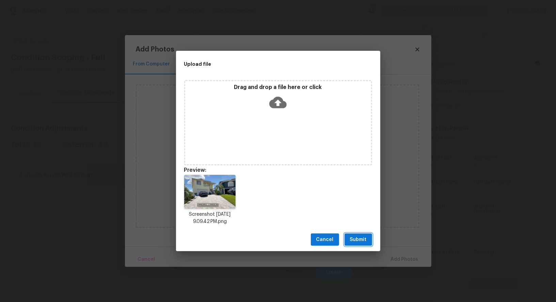
click at [355, 240] on span "Submit" at bounding box center [358, 239] width 17 height 9
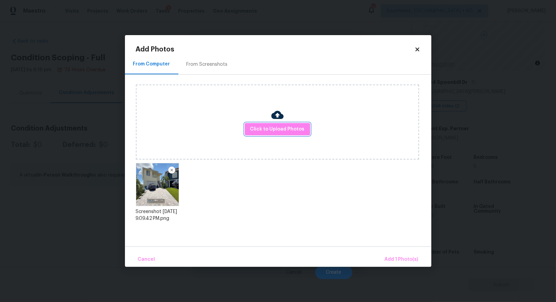
click at [412, 261] on span "Add 1 Photo(s)" at bounding box center [402, 259] width 34 height 9
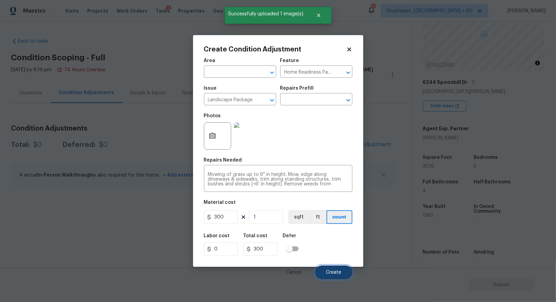
click at [331, 272] on span "Create" at bounding box center [333, 272] width 15 height 5
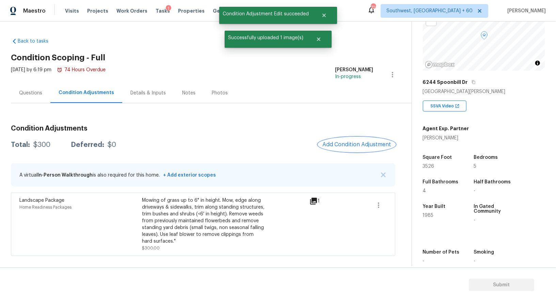
click at [361, 140] on button "Add Condition Adjustment" at bounding box center [356, 144] width 77 height 14
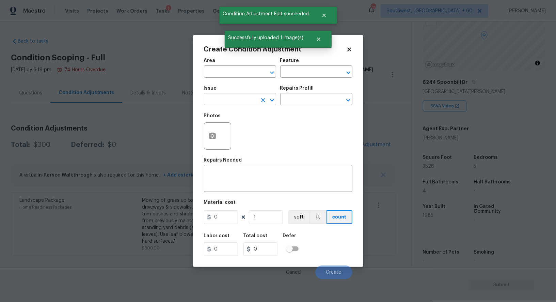
click at [230, 101] on input "text" at bounding box center [230, 100] width 53 height 11
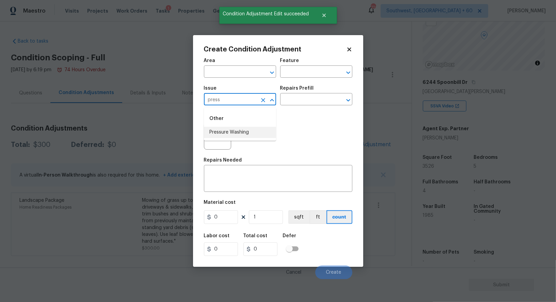
click at [233, 127] on li "Pressure Washing" at bounding box center [240, 132] width 72 height 11
type input "Pressure Washing"
click at [301, 105] on input "text" at bounding box center [306, 100] width 53 height 11
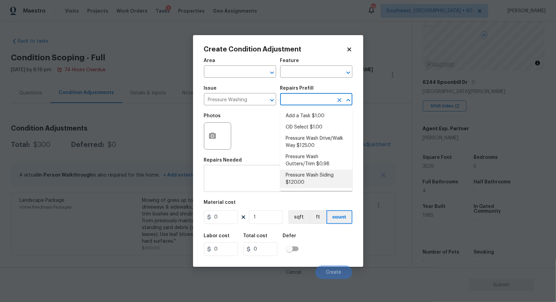
click at [246, 178] on textarea at bounding box center [278, 179] width 140 height 14
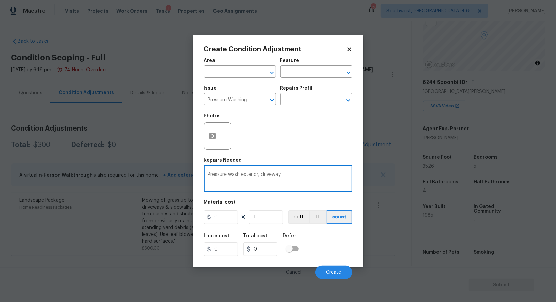
type textarea "Pressure wash exterior, driveway"
click at [224, 215] on input "0" at bounding box center [221, 217] width 34 height 14
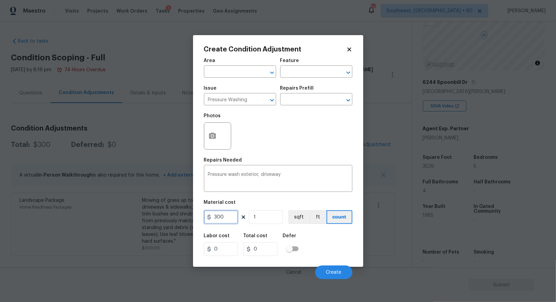
type input "300"
click at [252, 249] on input "0" at bounding box center [261, 249] width 34 height 14
type input "300"
click at [205, 144] on button "button" at bounding box center [212, 136] width 16 height 27
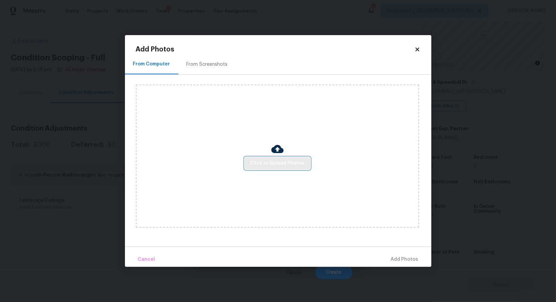
click at [269, 162] on span "Click to Upload Photos" at bounding box center [277, 163] width 54 height 9
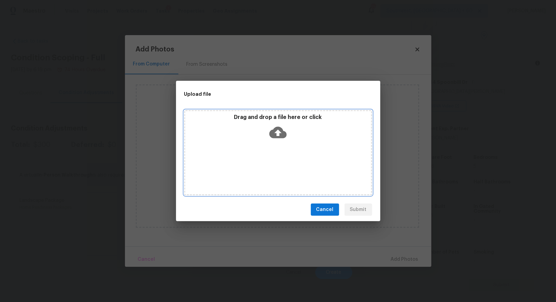
click at [279, 137] on icon at bounding box center [277, 133] width 17 height 12
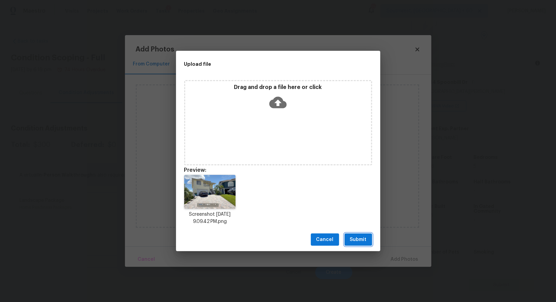
click at [365, 237] on span "Submit" at bounding box center [358, 239] width 17 height 9
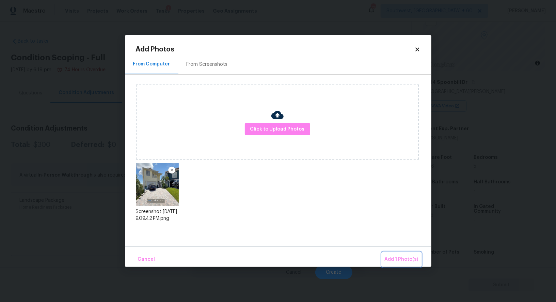
click at [406, 260] on span "Add 1 Photo(s)" at bounding box center [402, 259] width 34 height 9
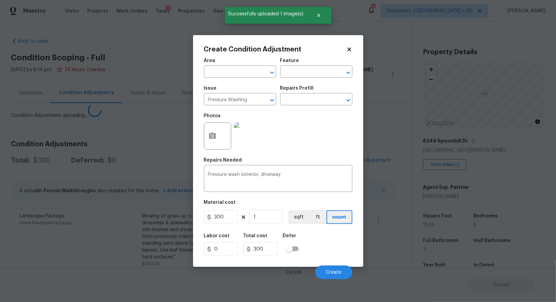
scroll to position [59, 0]
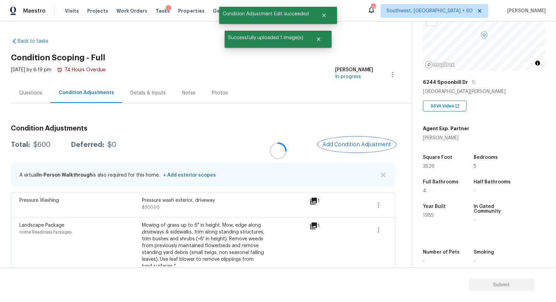
click at [357, 144] on span "Add Condition Adjustment" at bounding box center [357, 144] width 69 height 6
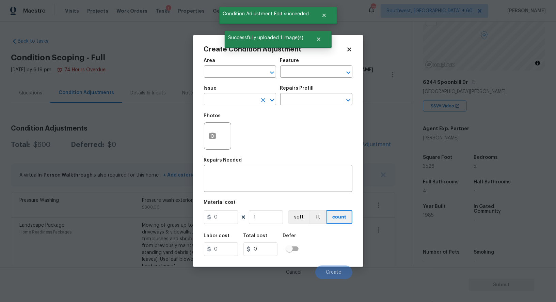
click at [246, 100] on input "text" at bounding box center [230, 100] width 53 height 11
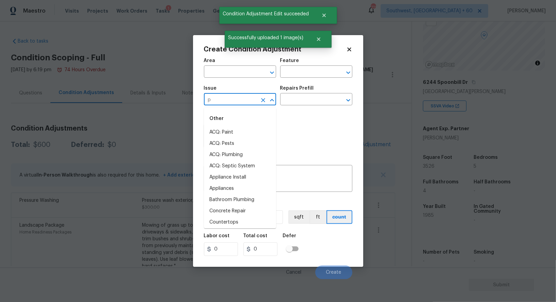
type input "po"
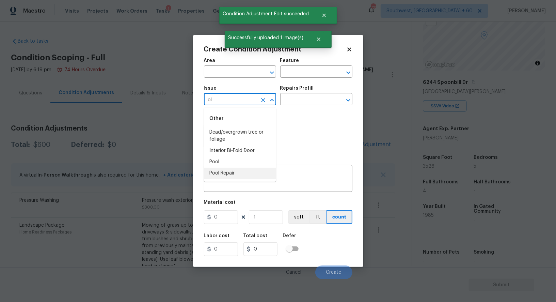
click at [227, 172] on li "Pool Repair" at bounding box center [240, 173] width 72 height 11
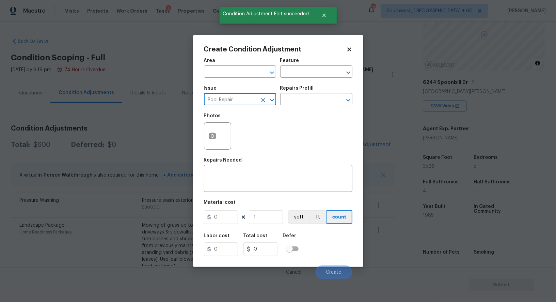
type input "Pool Repair"
click at [282, 117] on div "Photos" at bounding box center [278, 131] width 149 height 44
click at [301, 96] on input "text" at bounding box center [306, 100] width 53 height 11
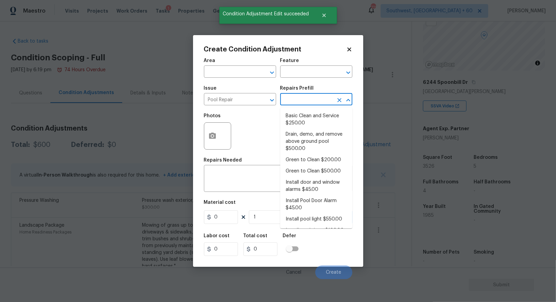
click at [304, 112] on li "Basic Clean and Service $250.00" at bounding box center [316, 119] width 72 height 18
type input "Pool"
type textarea "basic clean and service, balance chems, repair minor leaks at equipment, etc"
type input "250"
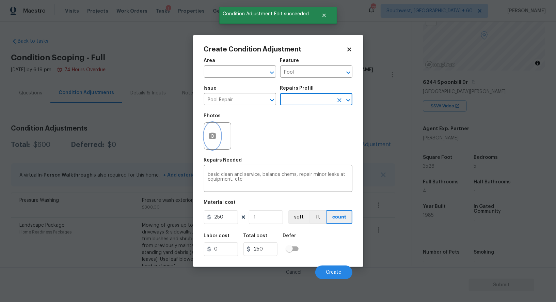
click at [214, 137] on icon "button" at bounding box center [212, 135] width 7 height 6
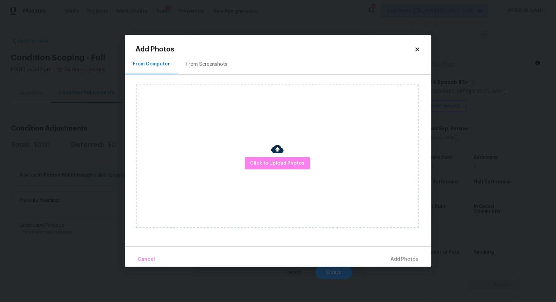
click at [212, 63] on div "From Screenshots" at bounding box center [207, 64] width 41 height 7
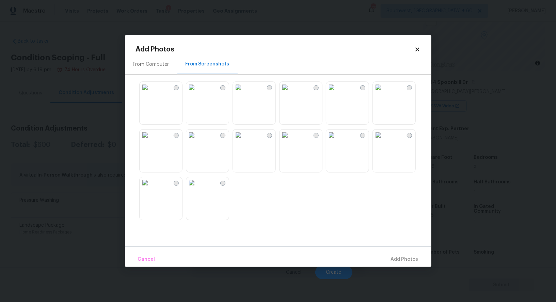
click at [291, 93] on img at bounding box center [285, 87] width 11 height 11
click at [410, 254] on button "Add 1 Photo(s)" at bounding box center [401, 259] width 39 height 15
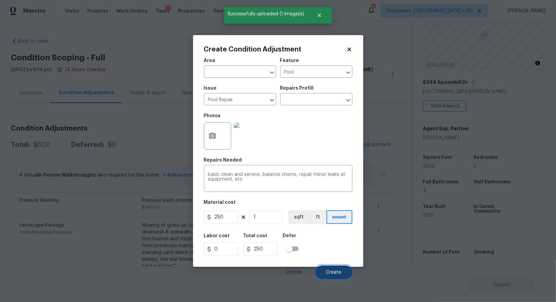
click at [335, 272] on span "Create" at bounding box center [333, 272] width 15 height 5
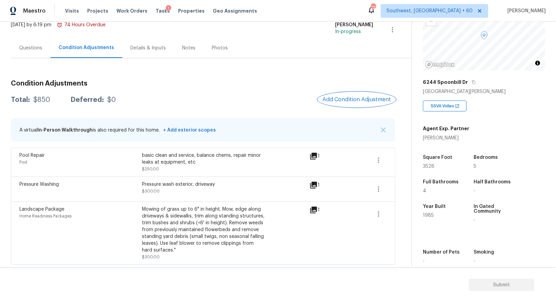
scroll to position [37, 0]
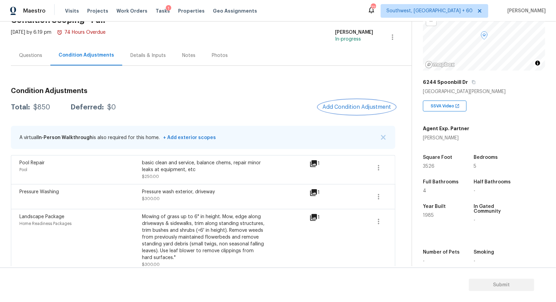
click at [357, 107] on span "Add Condition Adjustment" at bounding box center [357, 107] width 69 height 6
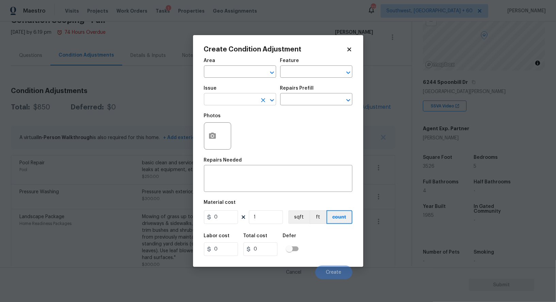
click at [214, 104] on input "text" at bounding box center [230, 100] width 53 height 11
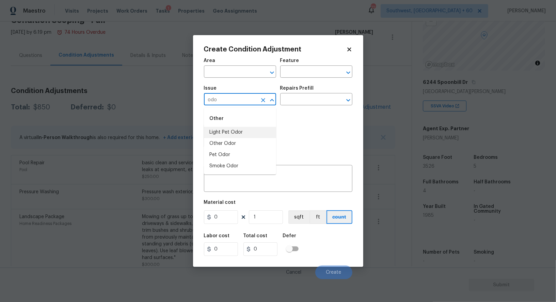
click at [240, 130] on li "Light Pet Odor" at bounding box center [240, 132] width 72 height 11
type input "Light Pet Odor"
click at [287, 111] on div "Photos" at bounding box center [278, 131] width 149 height 44
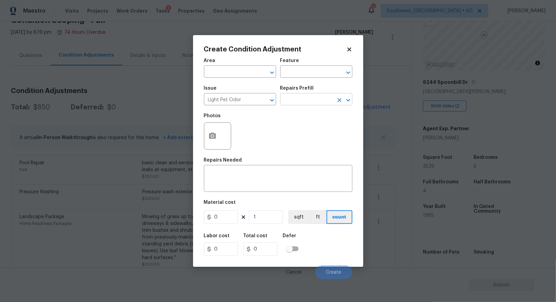
click at [296, 103] on input "text" at bounding box center [306, 100] width 53 height 11
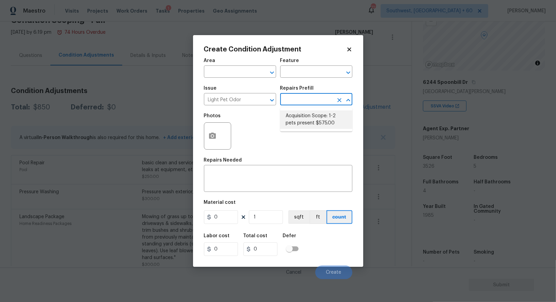
click at [307, 115] on li "Acquisition Scope: 1-2 pets present $575.00" at bounding box center [316, 119] width 72 height 18
type textarea "Acquisition Scope: 1-2 pets present"
type input "575"
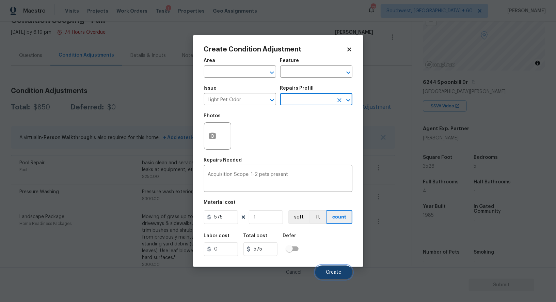
click at [333, 271] on span "Create" at bounding box center [333, 272] width 15 height 5
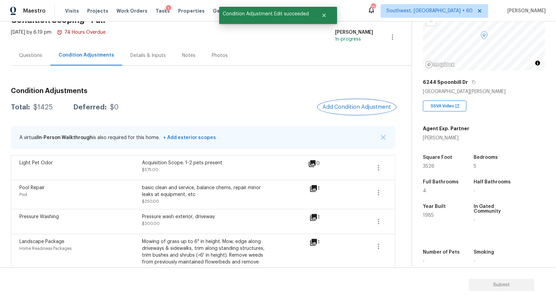
click at [366, 101] on button "Add Condition Adjustment" at bounding box center [356, 107] width 77 height 14
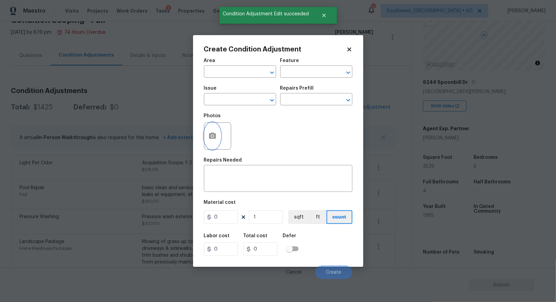
click at [215, 139] on icon "button" at bounding box center [212, 135] width 7 height 6
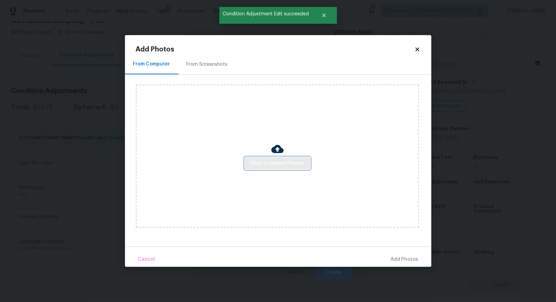
click at [272, 167] on span "Click to Upload Photos" at bounding box center [277, 163] width 54 height 9
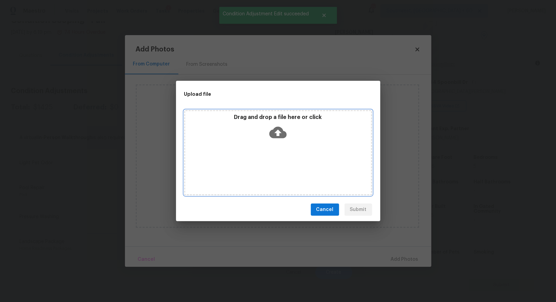
click at [276, 138] on icon at bounding box center [277, 132] width 17 height 17
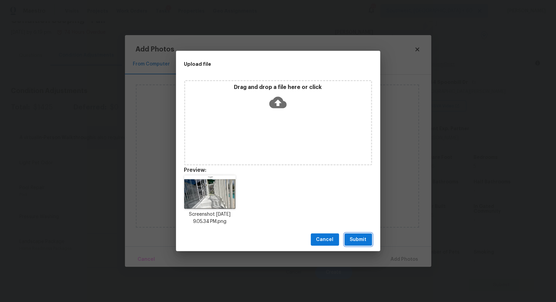
click at [355, 240] on span "Submit" at bounding box center [358, 239] width 17 height 9
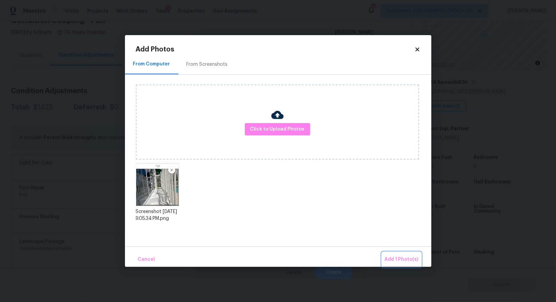
click at [398, 256] on span "Add 1 Photo(s)" at bounding box center [402, 259] width 34 height 9
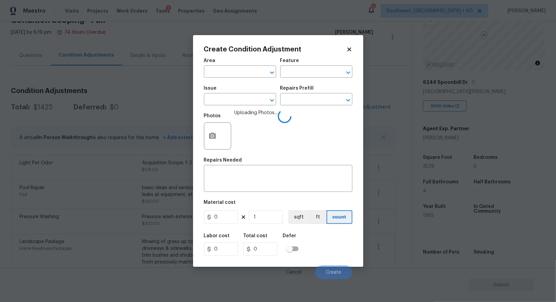
click at [250, 78] on span "Area ​" at bounding box center [240, 68] width 72 height 28
click at [241, 74] on input "text" at bounding box center [230, 72] width 53 height 11
click at [244, 98] on li "Interior Overall" at bounding box center [240, 98] width 72 height 11
type input "Interior Overall"
click at [237, 192] on div "x ​" at bounding box center [278, 179] width 149 height 25
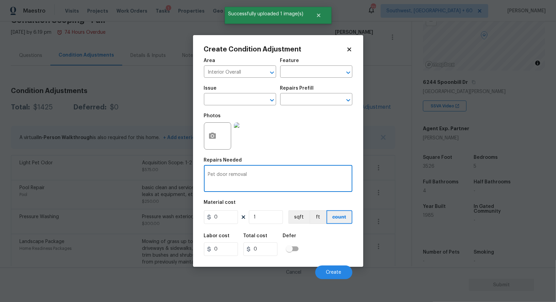
type textarea "Pet door removal"
click at [222, 216] on input "0" at bounding box center [221, 217] width 34 height 14
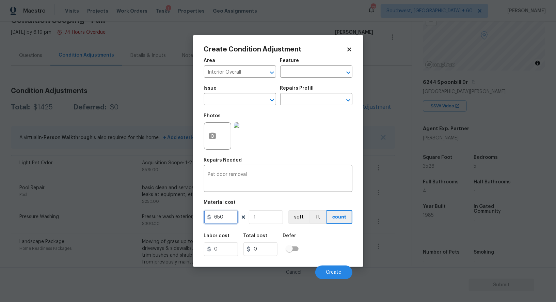
type input "650"
click at [272, 253] on input "0" at bounding box center [261, 249] width 34 height 14
type input "650"
click at [331, 276] on button "Create" at bounding box center [333, 272] width 37 height 14
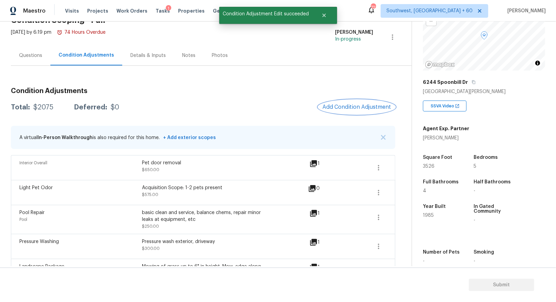
click at [363, 107] on span "Add Condition Adjustment" at bounding box center [357, 107] width 69 height 6
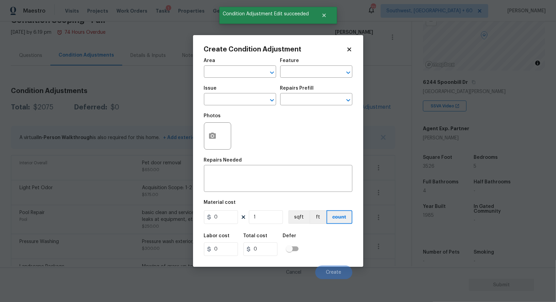
click at [232, 107] on span "Issue ​" at bounding box center [240, 96] width 72 height 28
click at [231, 103] on input "text" at bounding box center [230, 100] width 53 height 11
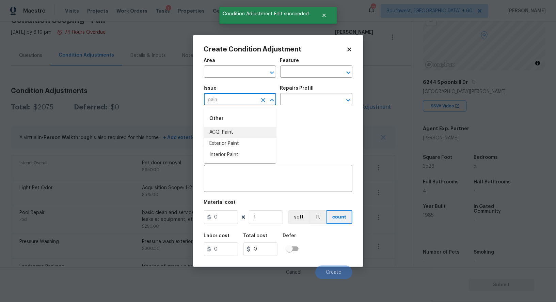
click at [234, 135] on li "ACQ: Paint" at bounding box center [240, 132] width 72 height 11
type input "ACQ: Paint"
click at [312, 99] on input "text" at bounding box center [306, 100] width 53 height 11
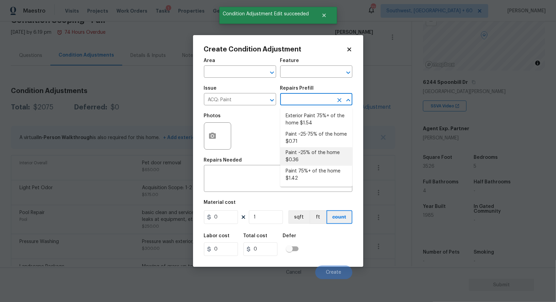
click at [304, 157] on li "Paint ~25% of the home $0.36" at bounding box center [316, 156] width 72 height 18
type input "Acquisition"
type textarea "Acquisition Scope: ~25% of the home needs interior paint"
type input "0.36"
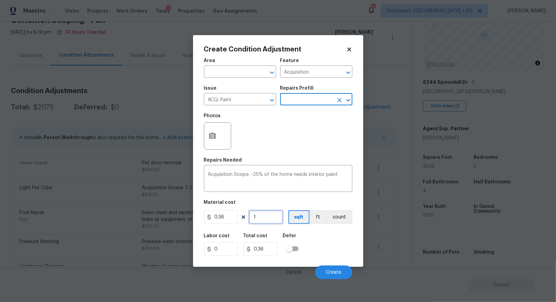
click at [271, 215] on input "1" at bounding box center [266, 217] width 34 height 14
type input "0"
type input "3"
type input "1.08"
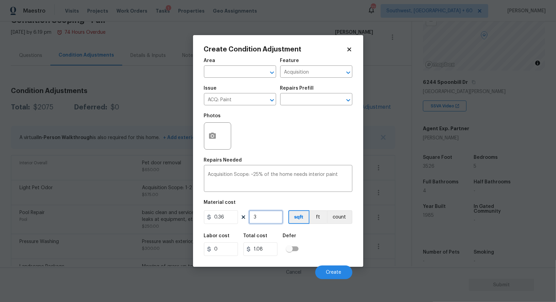
type input "35"
type input "12.6"
type input "352"
type input "126.72"
type input "3526"
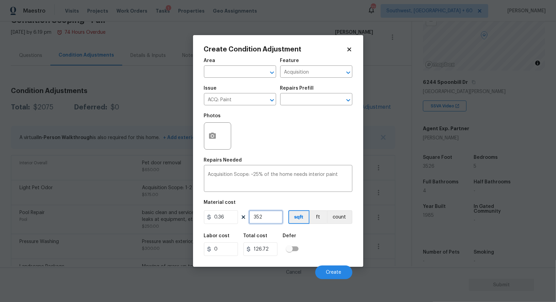
type input "1269.36"
type input "3526"
click at [280, 259] on div "Labor cost 0 Total cost 1269.36 Defer" at bounding box center [278, 244] width 149 height 31
click at [329, 272] on span "Create" at bounding box center [333, 272] width 15 height 5
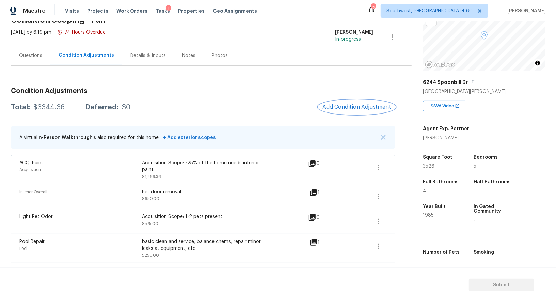
click at [357, 108] on span "Add Condition Adjustment" at bounding box center [357, 107] width 69 height 6
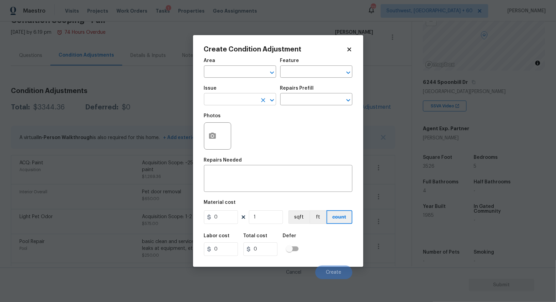
click at [236, 99] on input "text" at bounding box center [230, 100] width 53 height 11
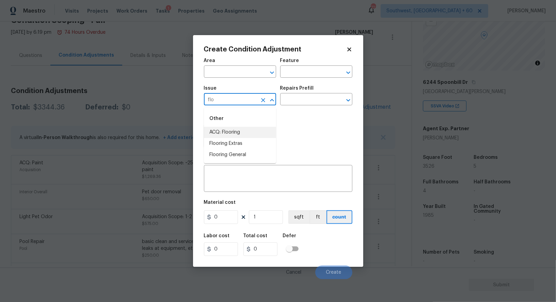
click at [233, 134] on li "ACQ: Flooring" at bounding box center [240, 132] width 72 height 11
type input "ACQ: Flooring"
click at [305, 101] on input "text" at bounding box center [306, 100] width 53 height 11
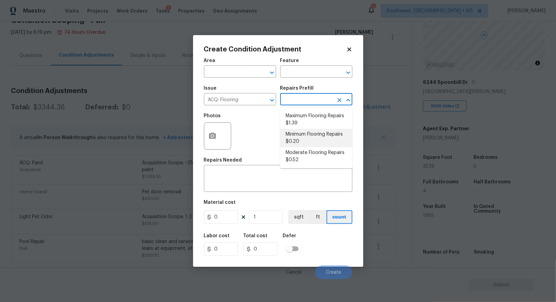
click at [301, 136] on li "Minimum Flooring Repairs $0.20" at bounding box center [316, 138] width 72 height 18
type input "Acquisition"
type textarea "Acquisition Scope: Minimum flooring repairs"
type input "0.2"
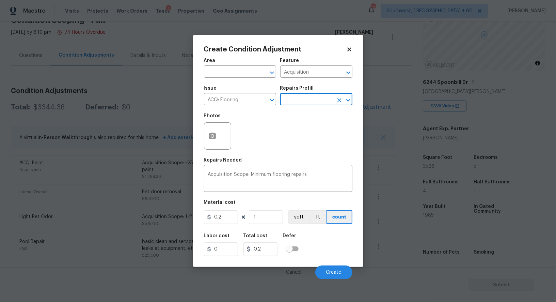
click at [270, 225] on figure "Material cost 0.2 1 sqft ft count" at bounding box center [278, 212] width 149 height 25
click at [264, 217] on input "1" at bounding box center [266, 217] width 34 height 14
type input "0"
type input "3"
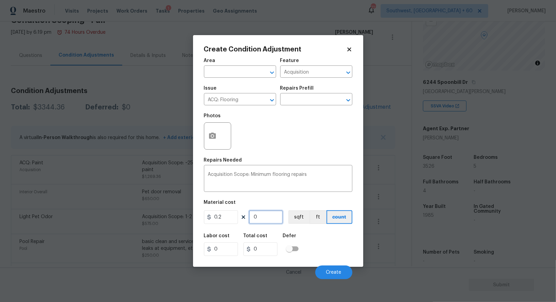
type input "0.6"
type input "35"
type input "7"
type input "352"
type input "70.4"
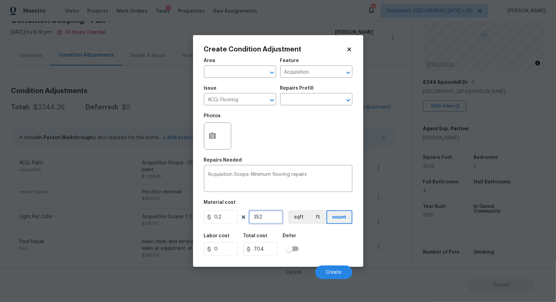
type input "3526"
type input "705.2"
type input "3526"
click at [272, 248] on input "705.2" at bounding box center [261, 249] width 34 height 14
click at [325, 276] on button "Create" at bounding box center [333, 272] width 37 height 14
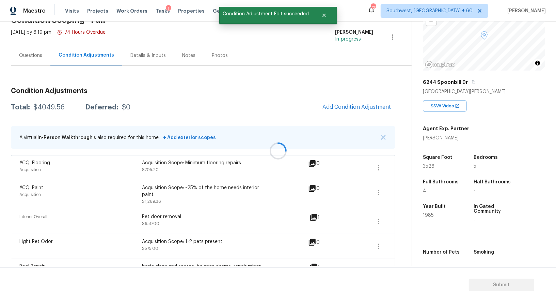
click at [346, 131] on div "A virtual In-Person Walkthrough is also required for this home. + Add exterior …" at bounding box center [203, 137] width 385 height 23
click at [369, 96] on div "Condition Adjustments Total: $4049.56 Deferred: $0 Add Condition Adjustment A v…" at bounding box center [203, 229] width 385 height 294
click at [353, 105] on span "Add Condition Adjustment" at bounding box center [357, 107] width 69 height 6
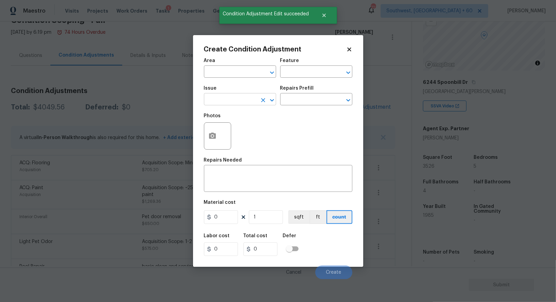
click at [238, 103] on input "text" at bounding box center [230, 100] width 53 height 11
click at [238, 143] on li "Wallpaper" at bounding box center [240, 143] width 72 height 11
type input "Wallpaper"
click at [309, 105] on input "text" at bounding box center [306, 100] width 53 height 11
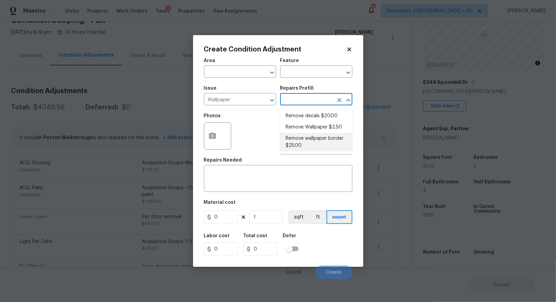
click at [309, 135] on li "Remove wallpaper border $25.00" at bounding box center [316, 142] width 72 height 18
type input "Walls and Ceiling"
type textarea "Remove wallpaper border in rooms/areas identified by HPM, texture to match, and…"
type input "25"
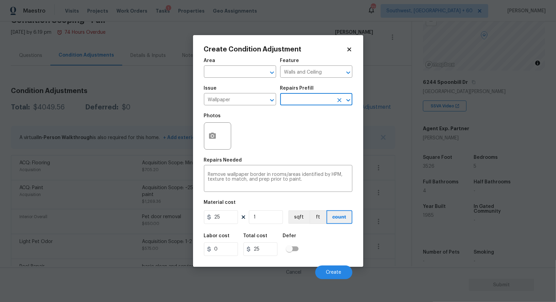
click at [306, 102] on input "text" at bounding box center [306, 100] width 53 height 11
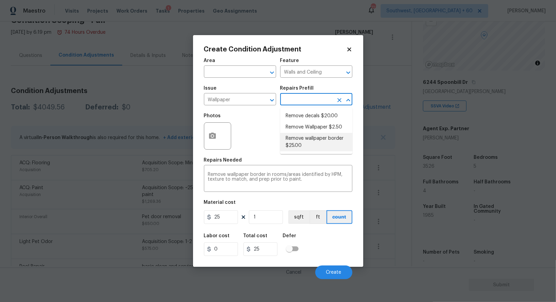
click at [306, 133] on li "Remove wallpaper border $25.00" at bounding box center [316, 142] width 72 height 18
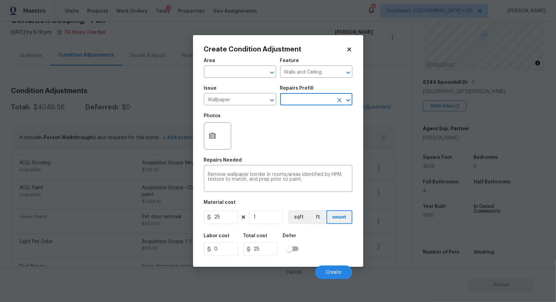
click at [303, 99] on input "text" at bounding box center [306, 100] width 53 height 11
click at [302, 127] on li "Remove Wallpaper $2.50" at bounding box center [316, 127] width 72 height 11
type textarea "Remove wallpaper and texture walls to best match existing conditions"
type input "2.5"
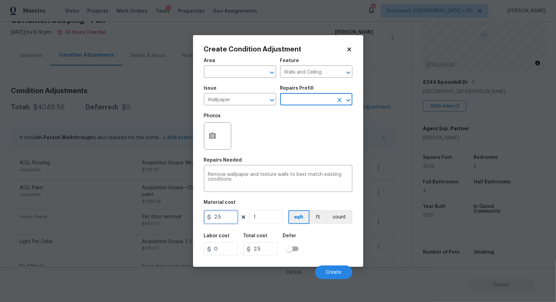
click at [218, 219] on input "2.5" at bounding box center [221, 217] width 34 height 14
type input "500"
click at [268, 249] on input "2.5" at bounding box center [261, 249] width 34 height 14
type input "500"
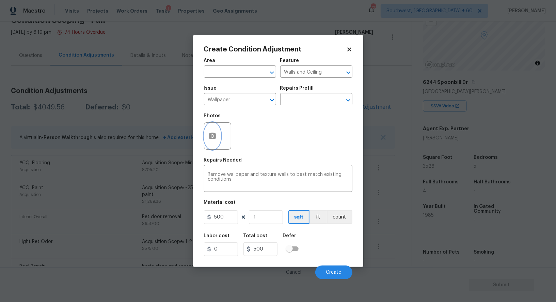
click at [207, 129] on button "button" at bounding box center [212, 136] width 16 height 27
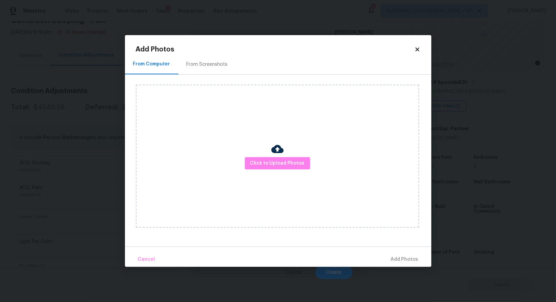
click at [264, 157] on div "Click to Upload Photos" at bounding box center [277, 155] width 283 height 143
click at [280, 163] on span "Click to Upload Photos" at bounding box center [277, 163] width 54 height 9
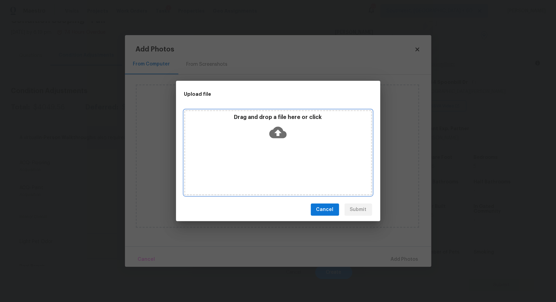
click at [280, 143] on div "Drag and drop a file here or click" at bounding box center [278, 152] width 188 height 85
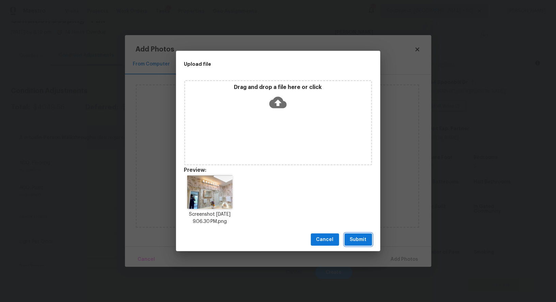
click at [356, 234] on button "Submit" at bounding box center [359, 239] width 28 height 13
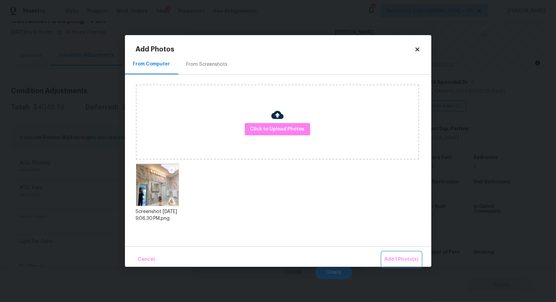
click at [401, 257] on span "Add 1 Photo(s)" at bounding box center [402, 259] width 34 height 9
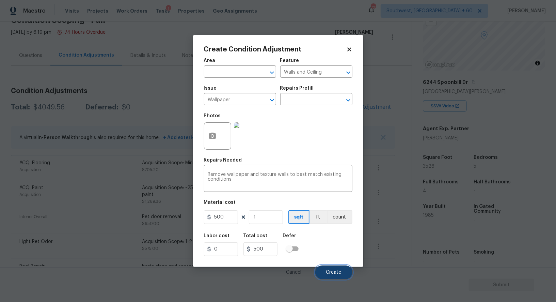
click at [332, 269] on button "Create" at bounding box center [333, 272] width 37 height 14
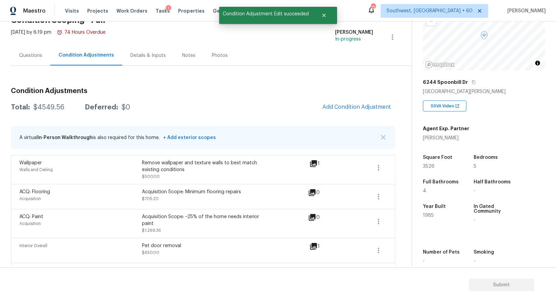
click at [45, 58] on div "Questions" at bounding box center [31, 55] width 40 height 20
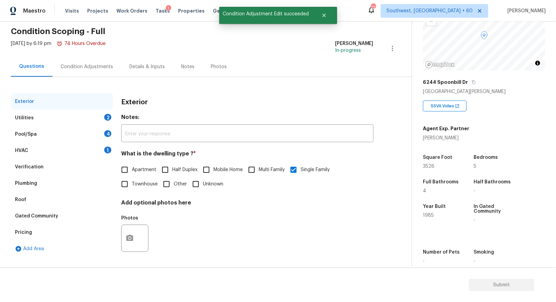
scroll to position [26, 0]
click at [88, 155] on div "HVAC 1" at bounding box center [62, 150] width 102 height 16
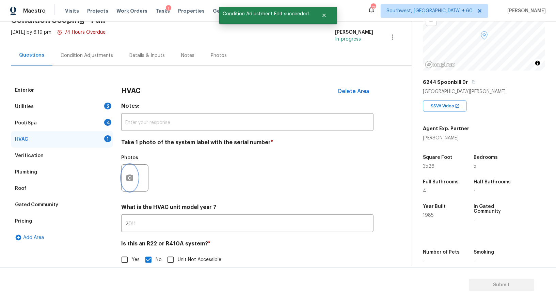
click at [136, 181] on button "button" at bounding box center [130, 178] width 16 height 27
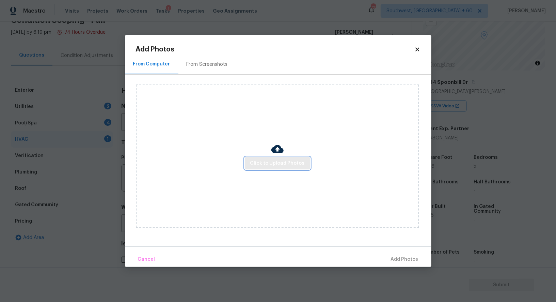
click at [280, 162] on span "Click to Upload Photos" at bounding box center [277, 163] width 54 height 9
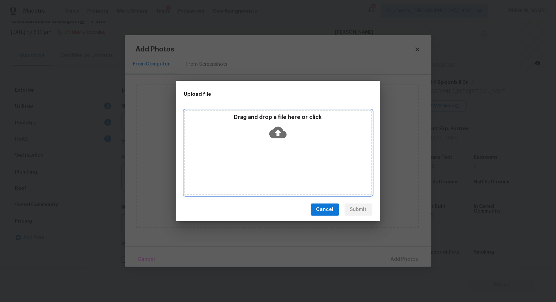
click at [280, 138] on icon at bounding box center [277, 132] width 17 height 17
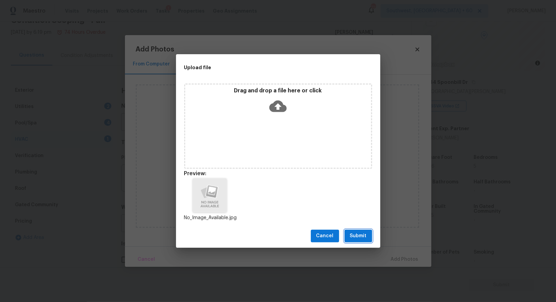
click at [358, 231] on button "Submit" at bounding box center [359, 236] width 28 height 13
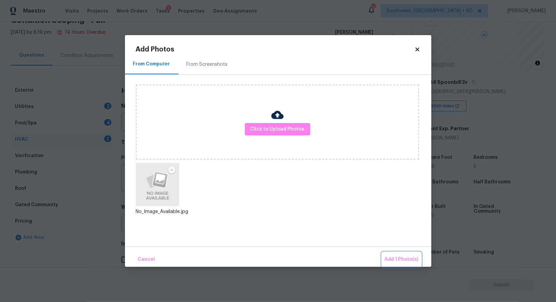
click at [399, 257] on span "Add 1 Photo(s)" at bounding box center [402, 259] width 34 height 9
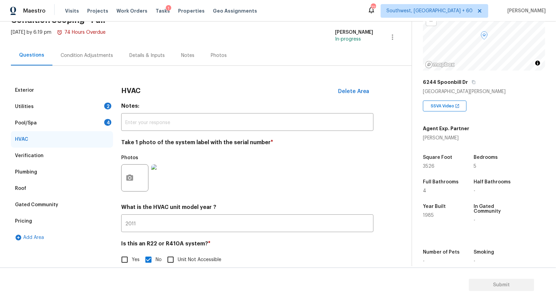
click at [82, 123] on div "Pool/Spa 4" at bounding box center [62, 123] width 102 height 16
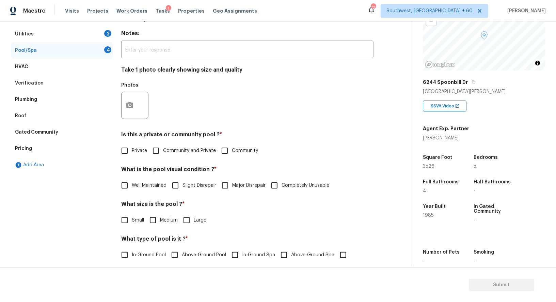
scroll to position [116, 0]
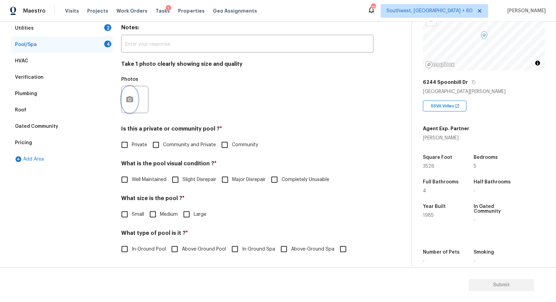
click at [128, 93] on button "button" at bounding box center [130, 99] width 16 height 27
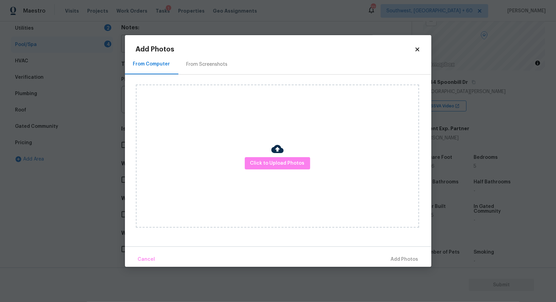
click at [203, 59] on div "From Screenshots" at bounding box center [207, 64] width 58 height 20
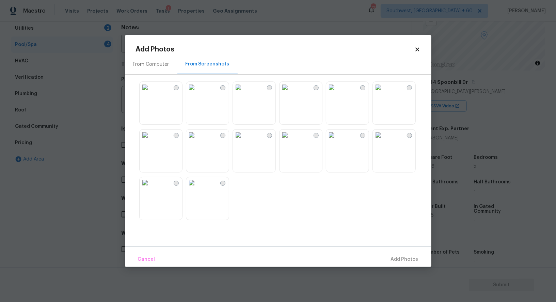
click at [291, 90] on img at bounding box center [285, 87] width 11 height 11
click at [405, 255] on span "Add 1 Photo(s)" at bounding box center [402, 259] width 34 height 9
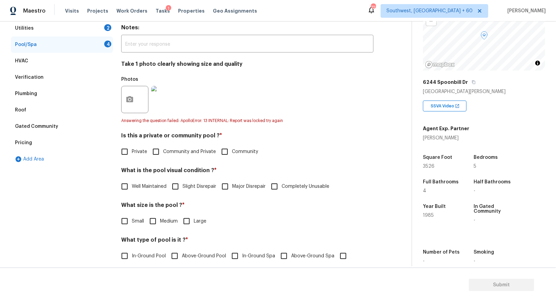
click at [134, 149] on span "Private" at bounding box center [139, 151] width 15 height 7
click at [132, 149] on input "Private" at bounding box center [125, 151] width 14 height 14
checkbox input "true"
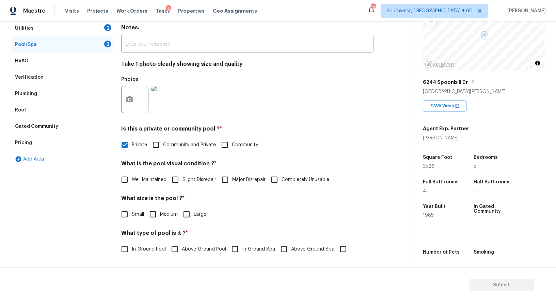
click at [144, 179] on span "Well Maintained" at bounding box center [149, 179] width 35 height 7
click at [132, 179] on input "Well Maintained" at bounding box center [125, 179] width 14 height 14
checkbox input "true"
click at [145, 206] on div "What size is the pool ? * Small Medium Large" at bounding box center [247, 209] width 252 height 27
click at [156, 213] on input "Medium" at bounding box center [153, 214] width 14 height 14
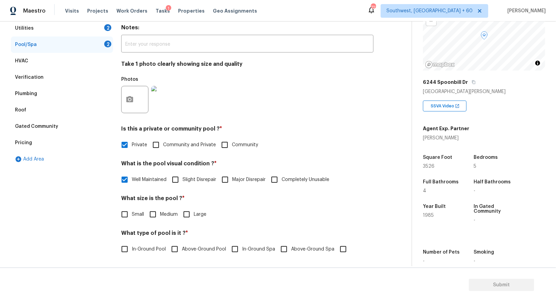
checkbox input "true"
click at [135, 251] on span "In-Ground Pool" at bounding box center [149, 249] width 34 height 7
click at [132, 251] on input "In-Ground Pool" at bounding box center [125, 250] width 14 height 14
checkbox input "true"
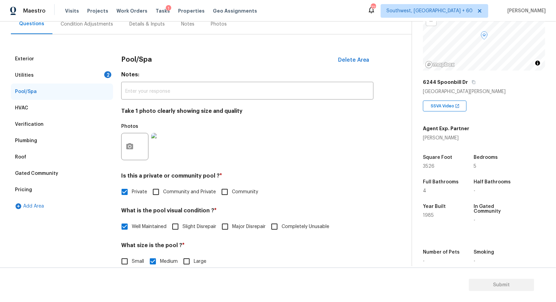
scroll to position [58, 0]
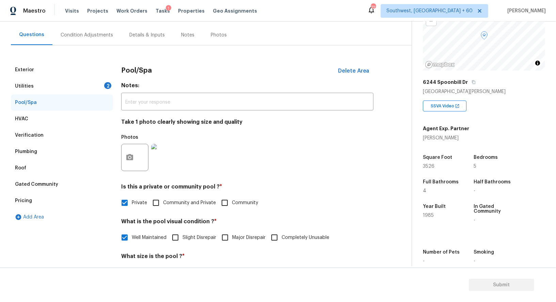
click at [90, 83] on div "Utilities 2" at bounding box center [62, 86] width 102 height 16
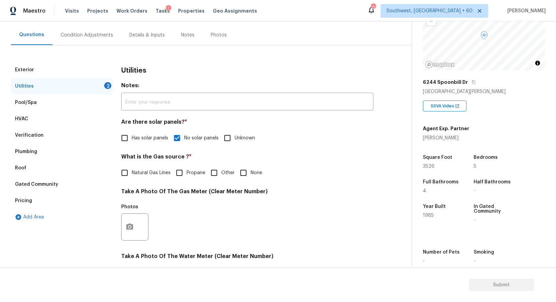
click at [89, 83] on div "Utilities 2" at bounding box center [62, 86] width 102 height 16
click at [251, 171] on span "None" at bounding box center [257, 172] width 12 height 7
click at [251, 171] on input "None" at bounding box center [243, 173] width 14 height 14
checkbox input "true"
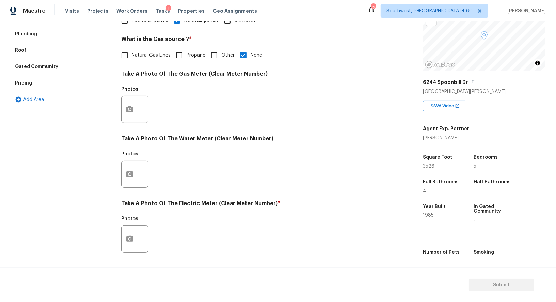
scroll to position [169, 0]
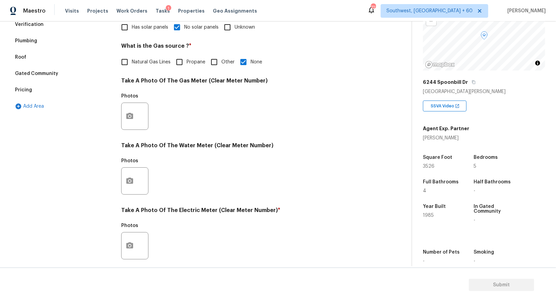
click at [139, 109] on div at bounding box center [134, 116] width 27 height 27
click at [131, 117] on icon "button" at bounding box center [129, 116] width 7 height 6
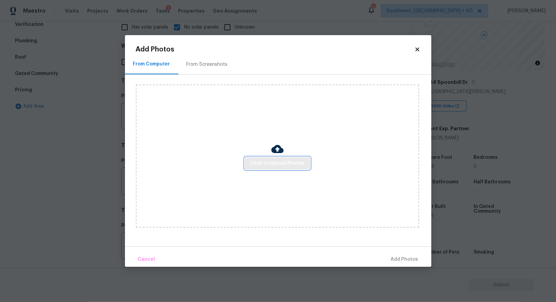
click at [267, 162] on span "Click to Upload Photos" at bounding box center [277, 163] width 54 height 9
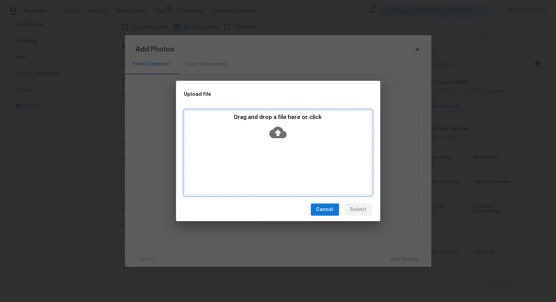
click at [280, 130] on icon at bounding box center [277, 133] width 17 height 12
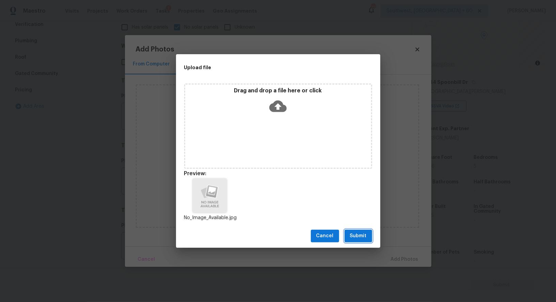
click at [358, 232] on span "Submit" at bounding box center [358, 236] width 17 height 9
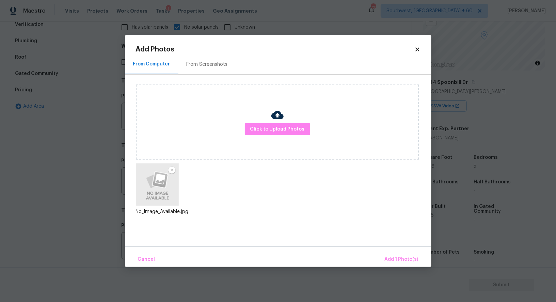
click at [394, 250] on div "Cancel Add 1 Photo(s)" at bounding box center [278, 256] width 307 height 20
click at [393, 258] on span "Add 1 Photo(s)" at bounding box center [402, 259] width 34 height 9
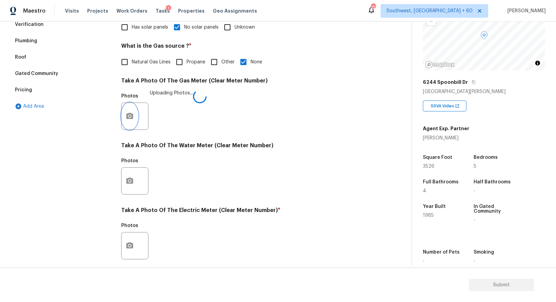
scroll to position [210, 0]
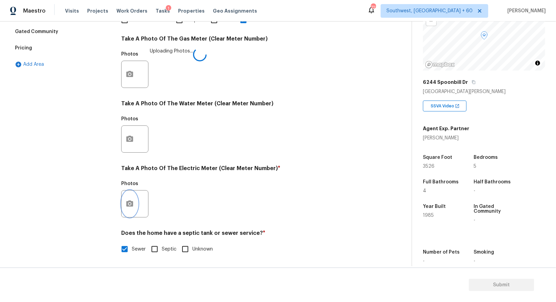
click at [132, 203] on icon "button" at bounding box center [129, 203] width 7 height 6
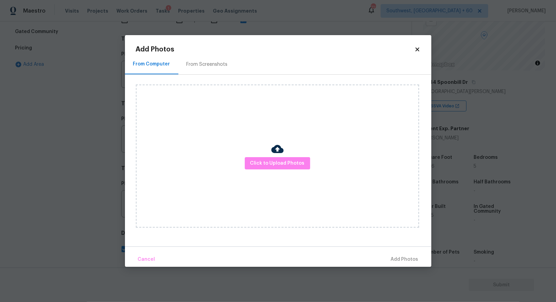
click at [268, 170] on div "Click to Upload Photos" at bounding box center [277, 155] width 283 height 143
click at [272, 163] on span "Click to Upload Photos" at bounding box center [277, 163] width 54 height 9
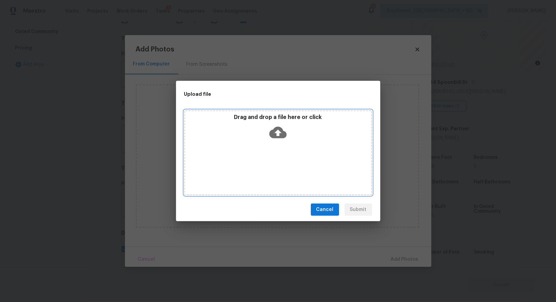
click at [278, 136] on icon at bounding box center [277, 133] width 17 height 12
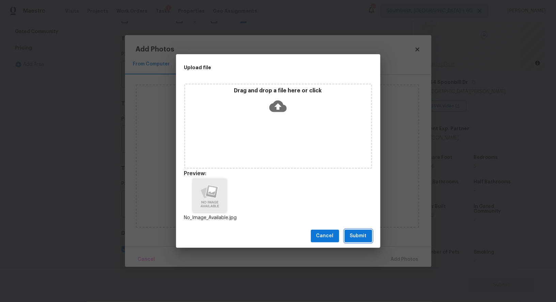
click at [360, 240] on span "Submit" at bounding box center [358, 236] width 17 height 9
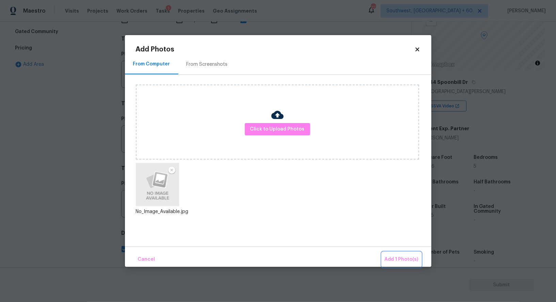
click at [394, 254] on button "Add 1 Photo(s)" at bounding box center [401, 259] width 39 height 15
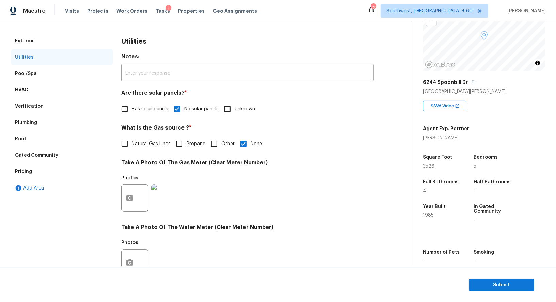
scroll to position [48, 0]
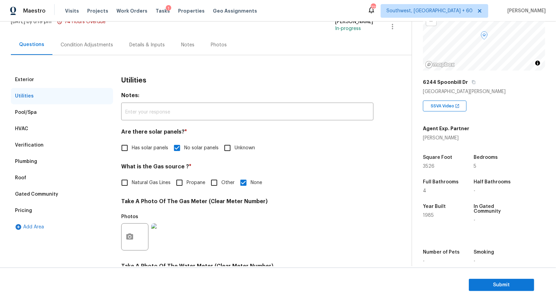
click at [83, 46] on div "Condition Adjustments" at bounding box center [87, 45] width 52 height 7
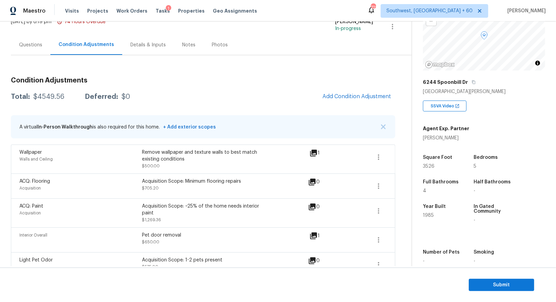
click at [42, 94] on div "$4549.56" at bounding box center [48, 96] width 31 height 7
copy div "$4549.56"
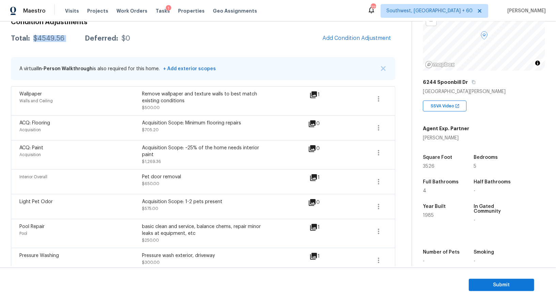
scroll to position [104, 0]
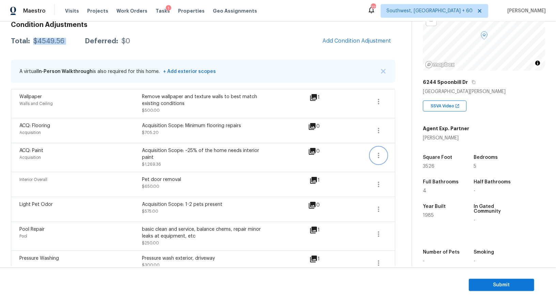
click at [378, 153] on icon "button" at bounding box center [379, 155] width 8 height 8
click at [406, 150] on div "Edit" at bounding box center [417, 153] width 53 height 7
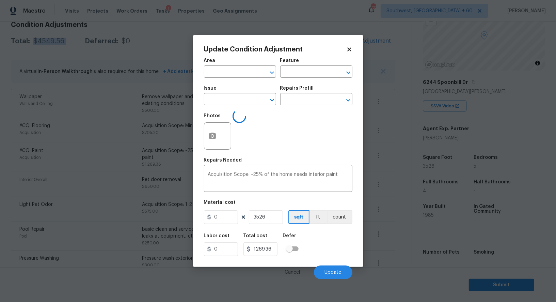
type input "Acquisition"
type input "ACQ: Paint"
type input "0.36"
click at [403, 196] on body "Maestro Visits Projects Work Orders Tasks 1 Properties Geo Assignments 722 Sout…" at bounding box center [278, 151] width 556 height 302
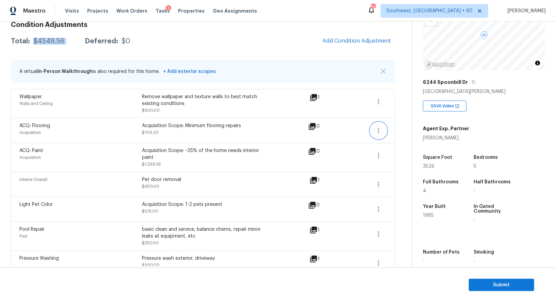
click at [378, 128] on icon "button" at bounding box center [379, 130] width 8 height 8
click at [401, 128] on div "Edit" at bounding box center [417, 128] width 53 height 7
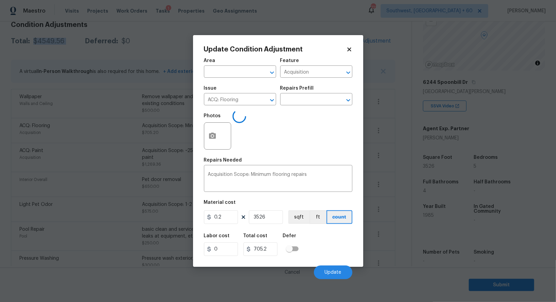
click at [393, 160] on body "Maestro Visits Projects Work Orders Tasks 1 Properties Geo Assignments 722 Sout…" at bounding box center [278, 151] width 556 height 302
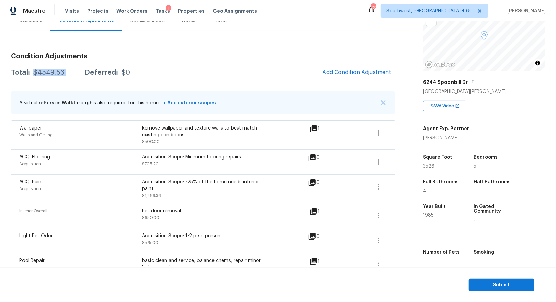
scroll to position [69, 0]
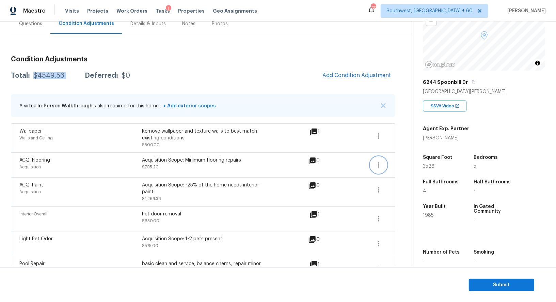
click at [376, 161] on icon "button" at bounding box center [379, 165] width 8 height 8
click at [422, 160] on div "Edit" at bounding box center [417, 163] width 53 height 7
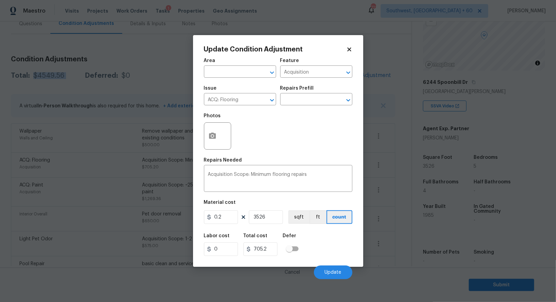
click at [401, 210] on body "Maestro Visits Projects Work Orders Tasks 1 Properties Geo Assignments 722 Sout…" at bounding box center [278, 151] width 556 height 302
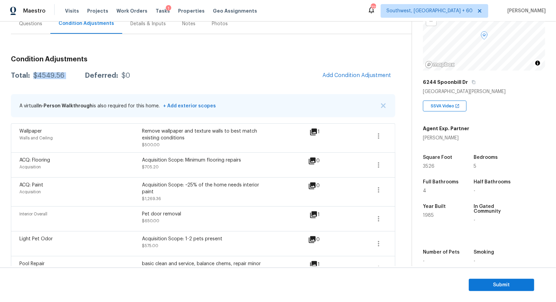
click at [45, 26] on div "Questions" at bounding box center [31, 24] width 40 height 20
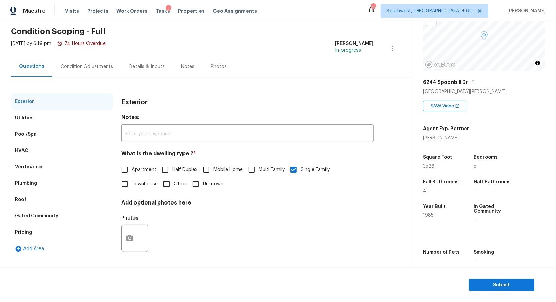
click at [82, 75] on div "Condition Adjustments" at bounding box center [86, 67] width 69 height 20
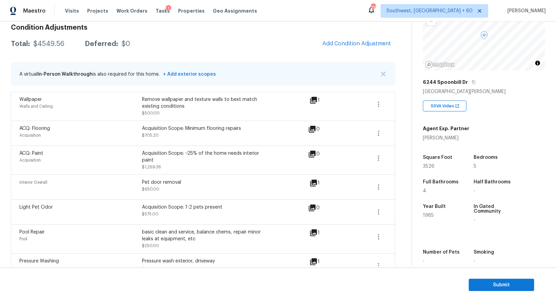
scroll to position [108, 0]
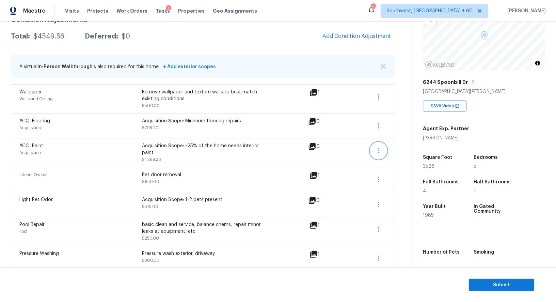
click at [371, 151] on button "button" at bounding box center [379, 150] width 16 height 16
click at [403, 148] on div "Edit" at bounding box center [417, 148] width 53 height 7
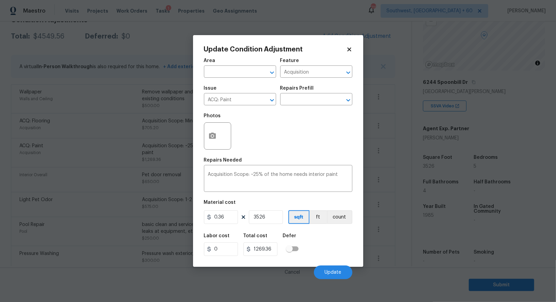
click at [392, 183] on body "Maestro Visits Projects Work Orders Tasks 1 Properties Geo Assignments 719 Sout…" at bounding box center [278, 151] width 556 height 302
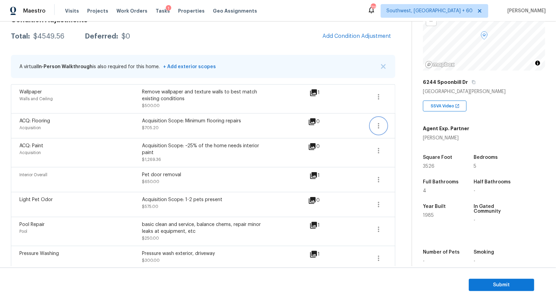
click at [378, 123] on icon "button" at bounding box center [379, 126] width 8 height 8
click at [398, 123] on div "Edit" at bounding box center [417, 123] width 53 height 7
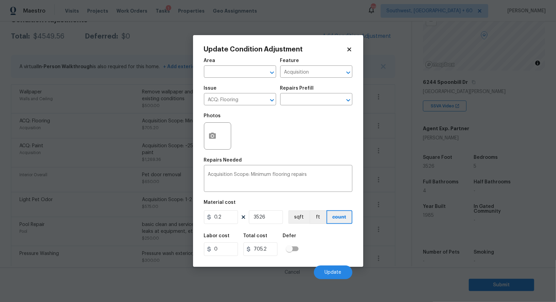
click at [393, 173] on body "Maestro Visits Projects Work Orders Tasks 1 Properties Geo Assignments 719 Sout…" at bounding box center [278, 151] width 556 height 302
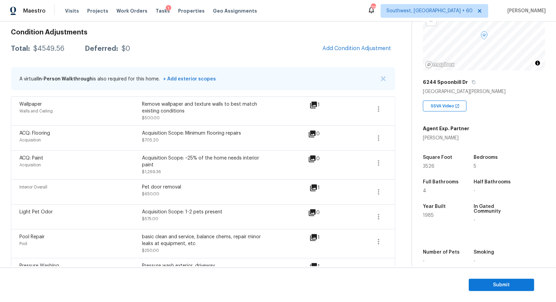
scroll to position [90, 0]
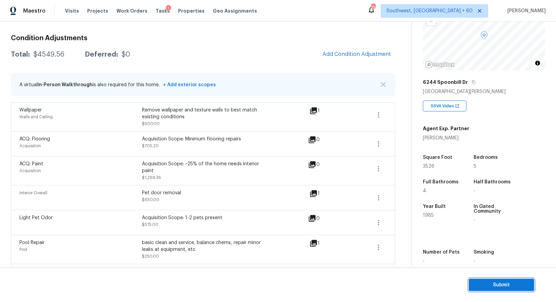
click at [500, 285] on span "Submit" at bounding box center [501, 285] width 54 height 9
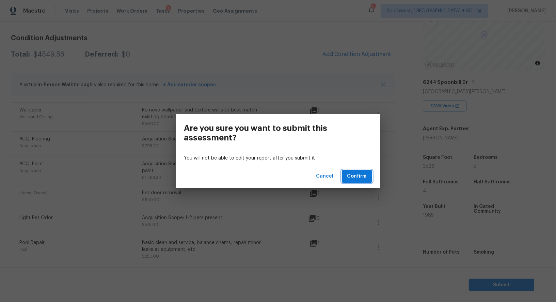
click at [367, 175] on button "Confirm" at bounding box center [357, 176] width 30 height 13
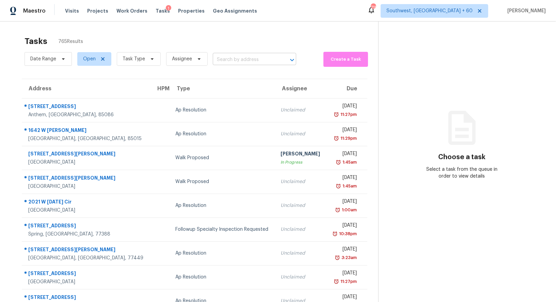
click at [239, 62] on input "text" at bounding box center [245, 59] width 64 height 11
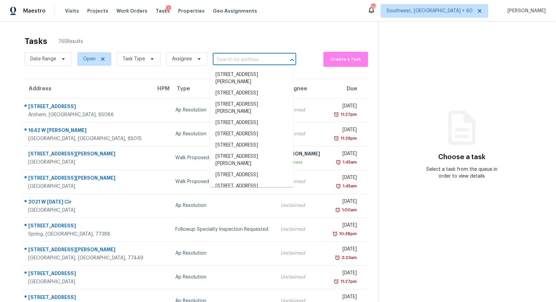
paste input "1107 Welcome Ave N, Golden Valley, MN 55422"
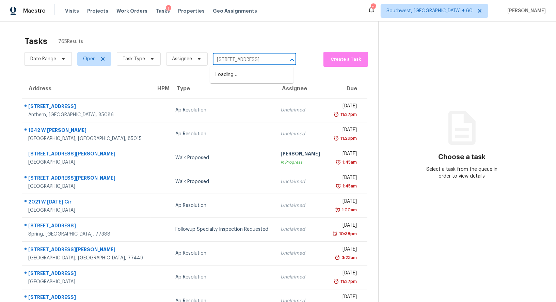
scroll to position [0, 43]
type input "1107 Welcome Ave N, Golden Valley, MN 55422"
click at [139, 54] on span "Task Type" at bounding box center [139, 59] width 44 height 14
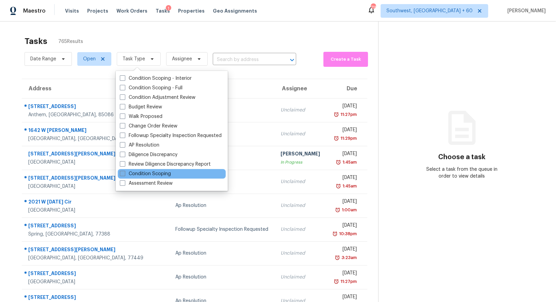
click at [145, 175] on label "Condition Scoping" at bounding box center [145, 173] width 51 height 7
click at [124, 175] on input "Condition Scoping" at bounding box center [122, 172] width 4 height 4
checkbox input "true"
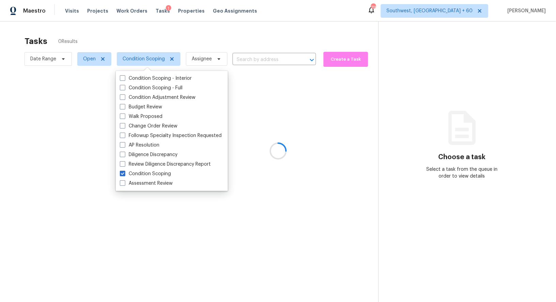
click at [263, 33] on div at bounding box center [278, 151] width 556 height 302
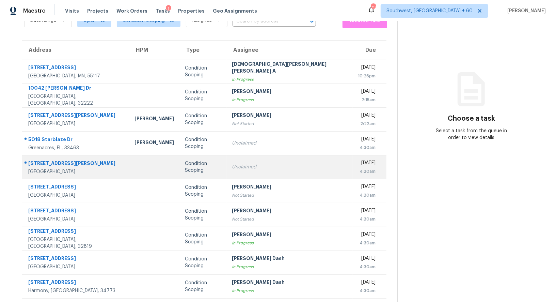
scroll to position [40, 0]
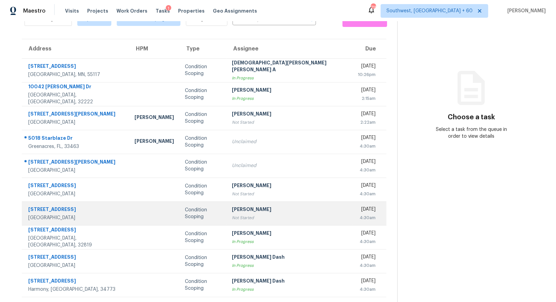
click at [283, 207] on div "[PERSON_NAME]" at bounding box center [289, 210] width 115 height 9
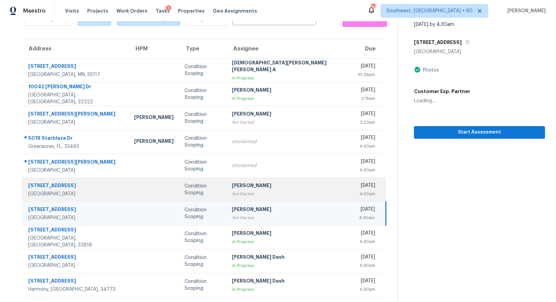
click at [288, 191] on div "Not Started" at bounding box center [289, 193] width 115 height 7
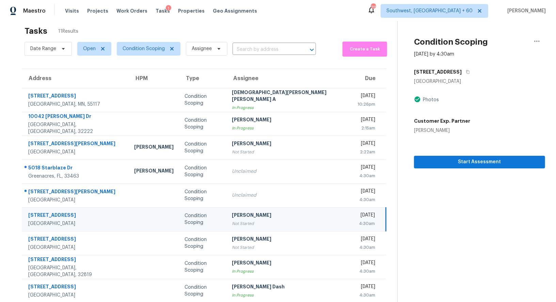
scroll to position [0, 0]
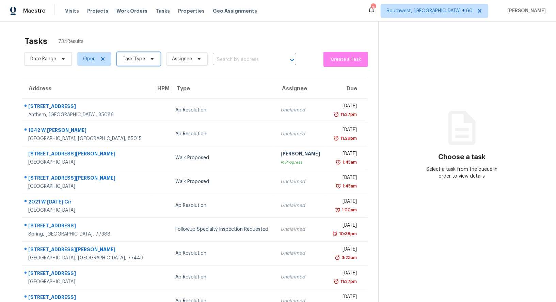
click at [136, 62] on span "Task Type" at bounding box center [134, 59] width 22 height 7
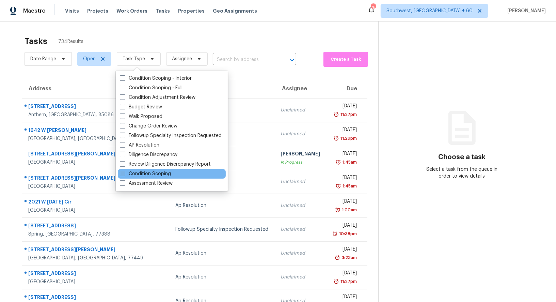
click at [154, 175] on label "Condition Scoping" at bounding box center [145, 173] width 51 height 7
click at [124, 175] on input "Condition Scoping" at bounding box center [122, 172] width 4 height 4
checkbox input "true"
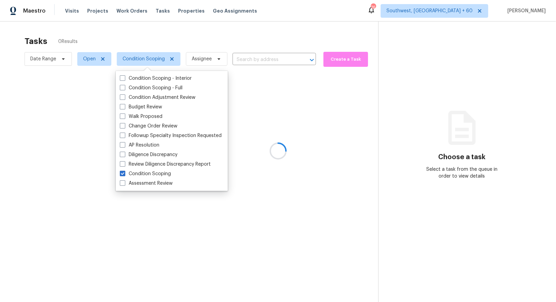
click at [249, 38] on div at bounding box center [278, 151] width 556 height 302
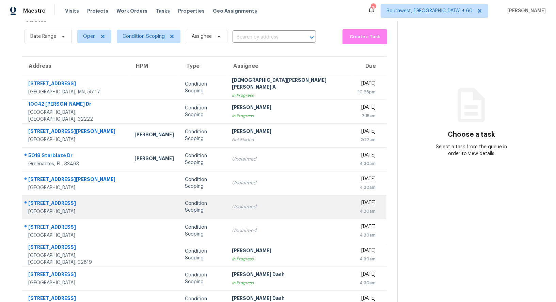
scroll to position [25, 0]
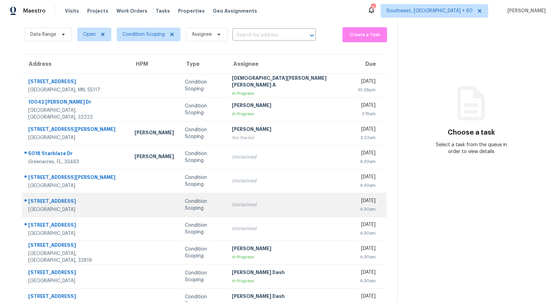
click at [275, 202] on div "Unclaimed" at bounding box center [289, 204] width 115 height 7
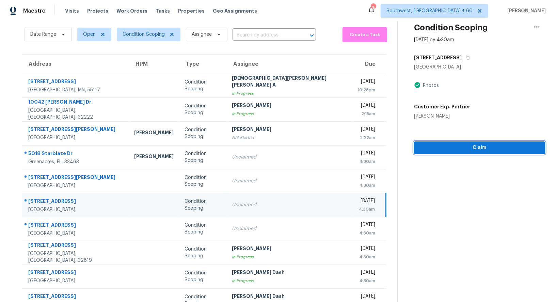
click at [473, 150] on span "Claim" at bounding box center [480, 147] width 120 height 9
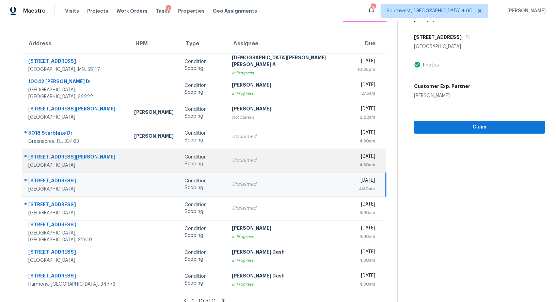
scroll to position [52, 0]
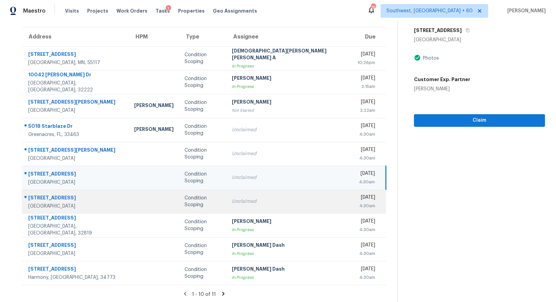
click at [263, 206] on td "Unclaimed" at bounding box center [290, 201] width 126 height 24
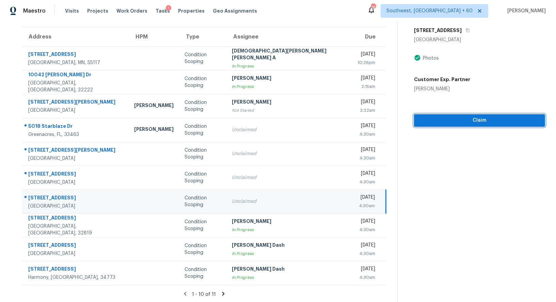
click at [466, 124] on span "Claim" at bounding box center [480, 120] width 120 height 9
click at [257, 205] on td "Unclaimed" at bounding box center [290, 201] width 126 height 24
click at [253, 193] on td "Unclaimed" at bounding box center [290, 201] width 126 height 24
click at [265, 200] on div "Unclaimed" at bounding box center [289, 201] width 115 height 7
click at [468, 122] on span "Claim" at bounding box center [480, 120] width 120 height 9
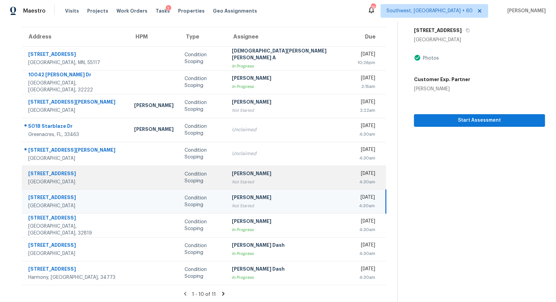
click at [270, 174] on div "[PERSON_NAME]" at bounding box center [289, 174] width 115 height 9
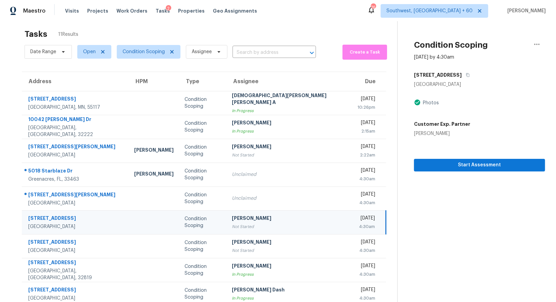
scroll to position [0, 0]
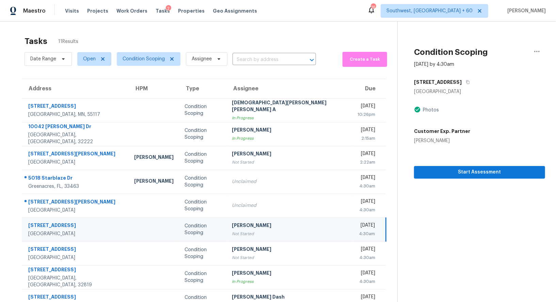
click at [450, 78] on div "[STREET_ADDRESS]" at bounding box center [479, 82] width 131 height 12
click at [466, 81] on icon "button" at bounding box center [467, 82] width 3 height 4
click at [131, 64] on span "Condition Scoping" at bounding box center [149, 59] width 64 height 14
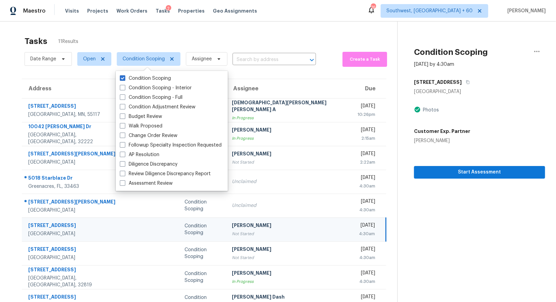
click at [192, 23] on div "Tasks 11 Results Date Range Open Condition Scoping Assignee ​ Create a Task Add…" at bounding box center [278, 187] width 556 height 333
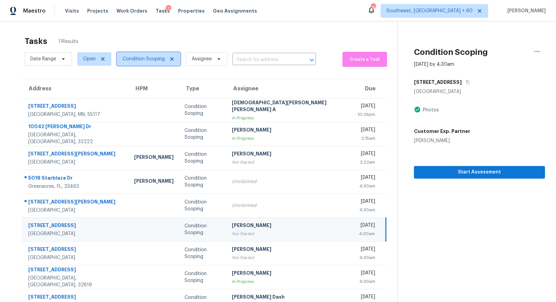
click at [138, 63] on span "Condition Scoping" at bounding box center [149, 59] width 64 height 14
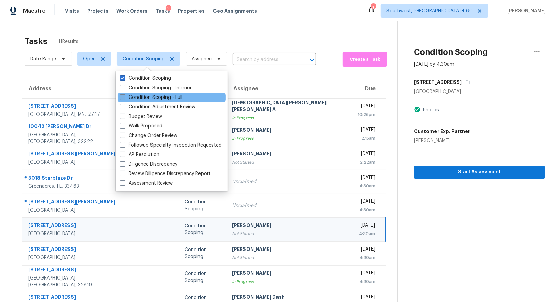
click at [149, 95] on label "Condition Scoping - Full" at bounding box center [151, 97] width 63 height 7
click at [124, 95] on input "Condition Scoping - Full" at bounding box center [122, 96] width 4 height 4
checkbox input "true"
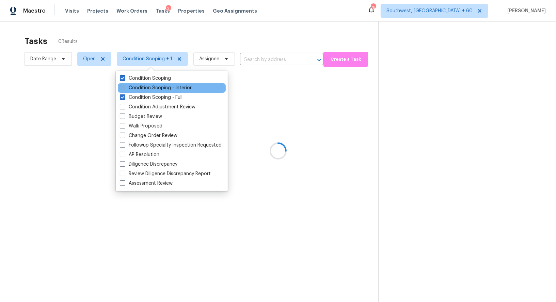
click at [151, 86] on label "Condition Scoping - Interior" at bounding box center [156, 87] width 72 height 7
click at [124, 86] on input "Condition Scoping - Interior" at bounding box center [122, 86] width 4 height 4
checkbox input "true"
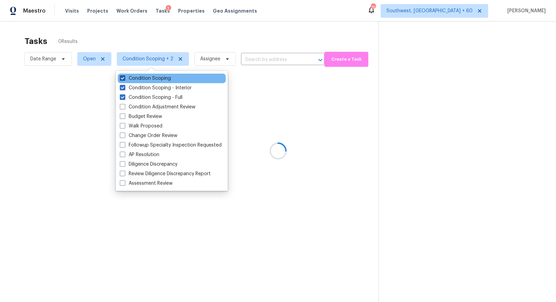
click at [152, 80] on label "Condition Scoping" at bounding box center [145, 78] width 51 height 7
click at [124, 79] on input "Condition Scoping" at bounding box center [122, 77] width 4 height 4
checkbox input "false"
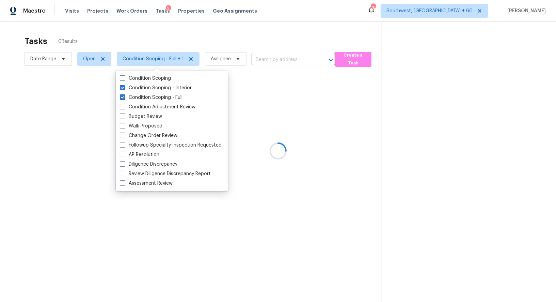
click at [220, 35] on div at bounding box center [278, 151] width 556 height 302
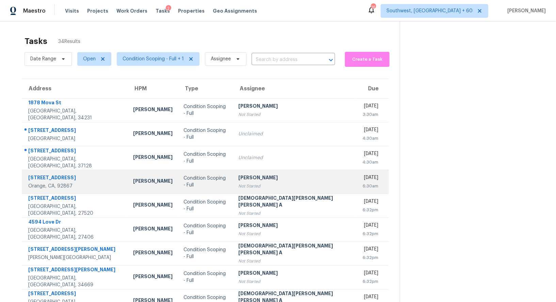
scroll to position [52, 0]
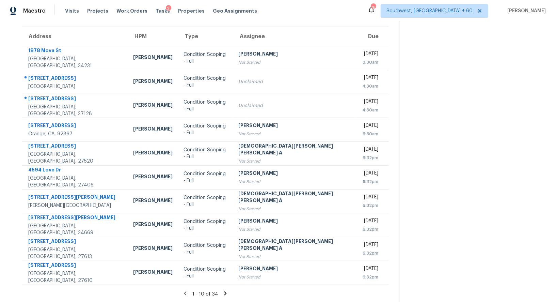
click at [224, 292] on icon at bounding box center [225, 293] width 2 height 4
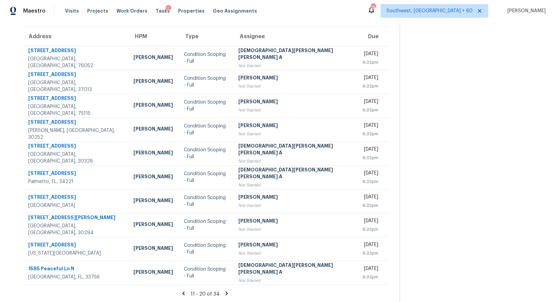
click at [224, 292] on icon at bounding box center [227, 293] width 6 height 6
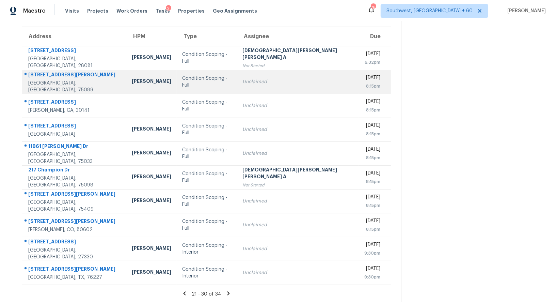
click at [254, 80] on div "Unclaimed" at bounding box center [298, 81] width 111 height 7
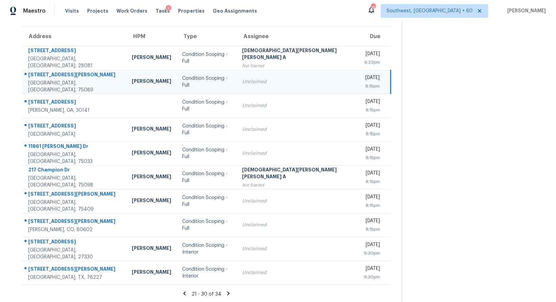
scroll to position [25, 0]
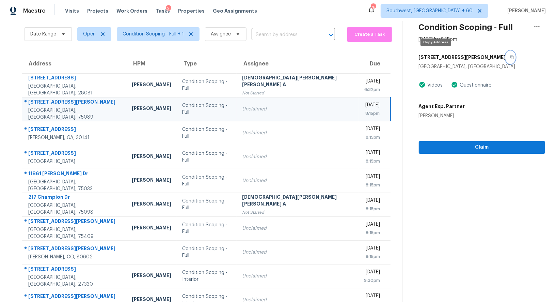
click at [506, 57] on button "button" at bounding box center [510, 57] width 9 height 12
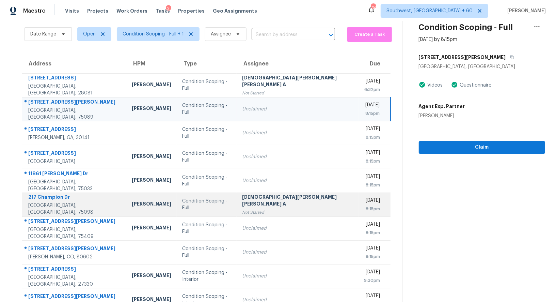
click at [260, 212] on div "Not Started" at bounding box center [297, 212] width 111 height 7
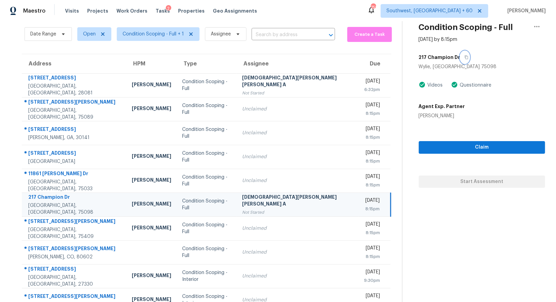
click at [465, 56] on icon "button" at bounding box center [466, 58] width 3 height 4
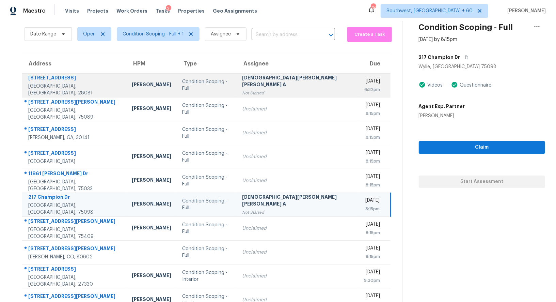
click at [285, 90] on div "Not Started" at bounding box center [297, 93] width 111 height 7
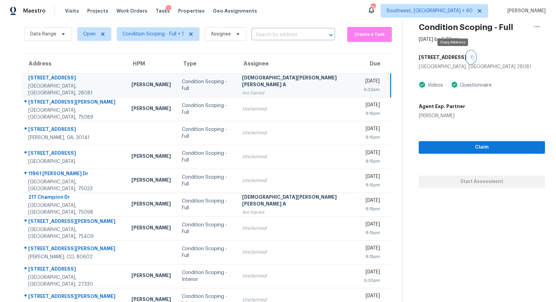
click at [471, 58] on icon "button" at bounding box center [473, 57] width 4 height 4
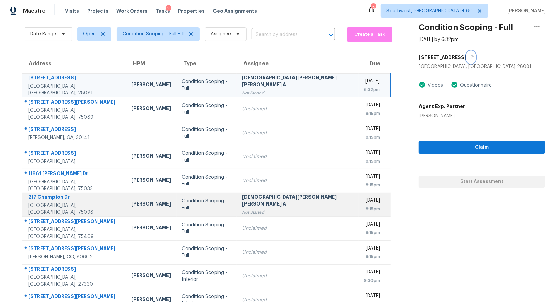
scroll to position [52, 0]
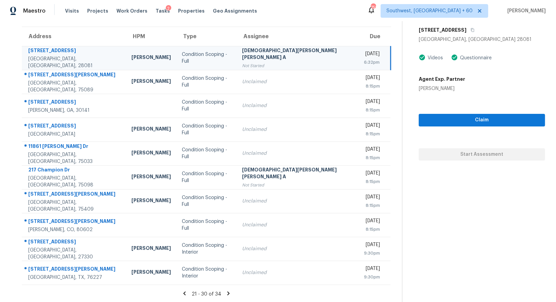
click at [182, 293] on icon at bounding box center [185, 293] width 6 height 6
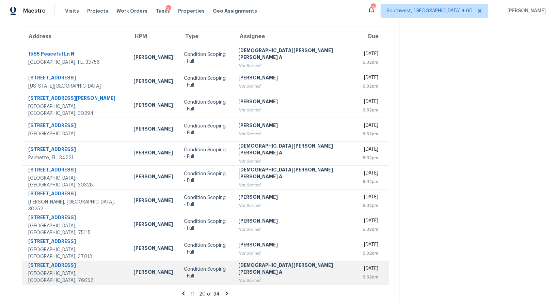
click at [252, 270] on div "[DEMOGRAPHIC_DATA][PERSON_NAME] [PERSON_NAME] A" at bounding box center [295, 269] width 113 height 15
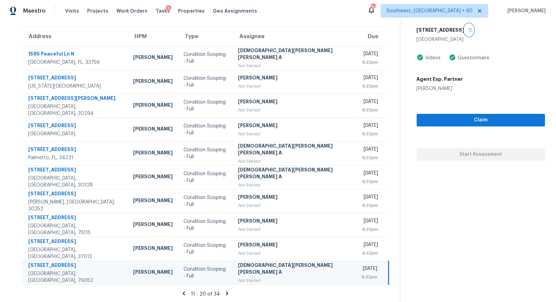
click at [469, 28] on icon "button" at bounding box center [471, 30] width 4 height 4
